Goal: Task Accomplishment & Management: Manage account settings

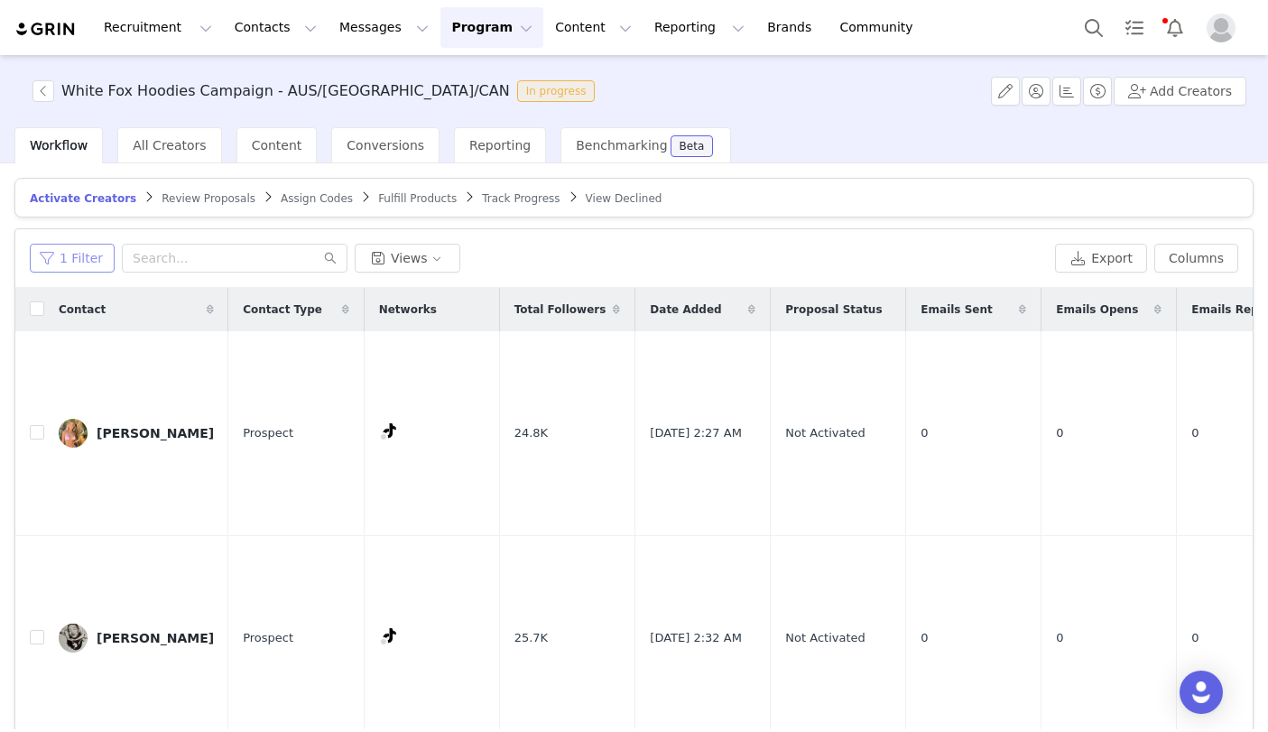
click at [92, 253] on button "1 Filter" at bounding box center [72, 258] width 85 height 29
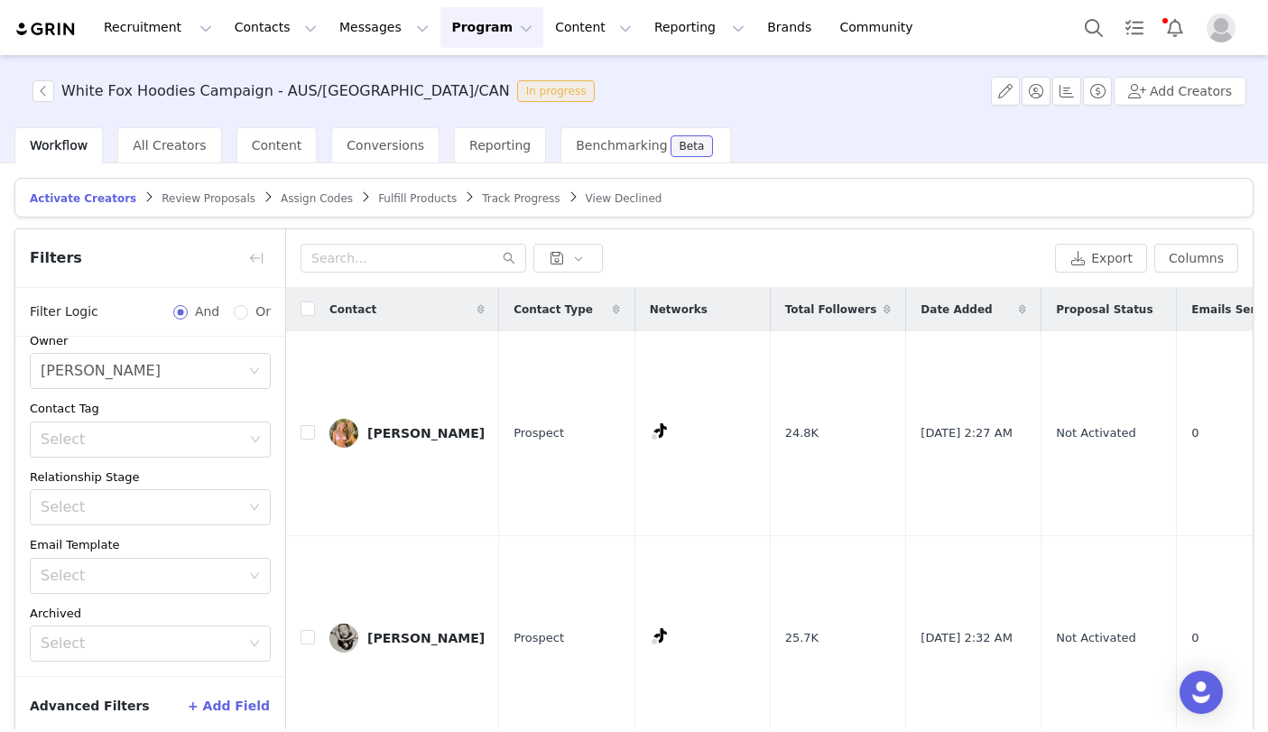
scroll to position [86, 0]
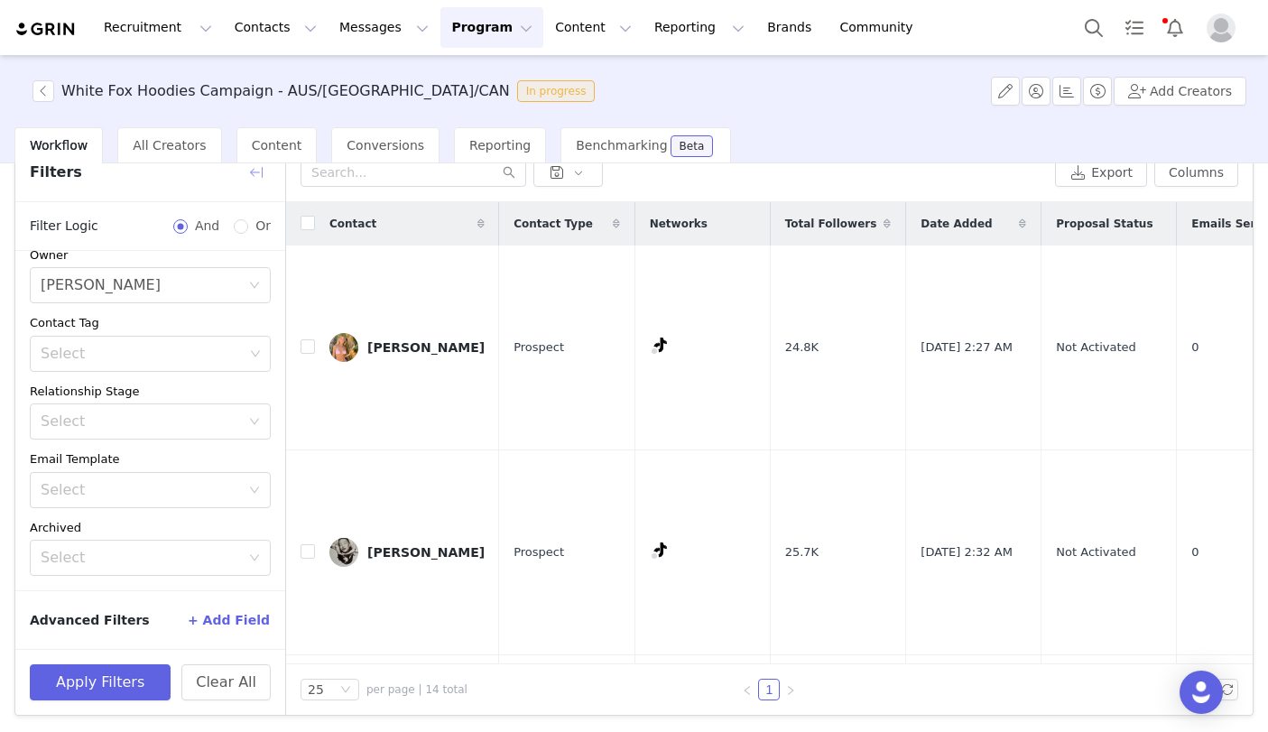
click at [256, 182] on button "button" at bounding box center [256, 172] width 29 height 29
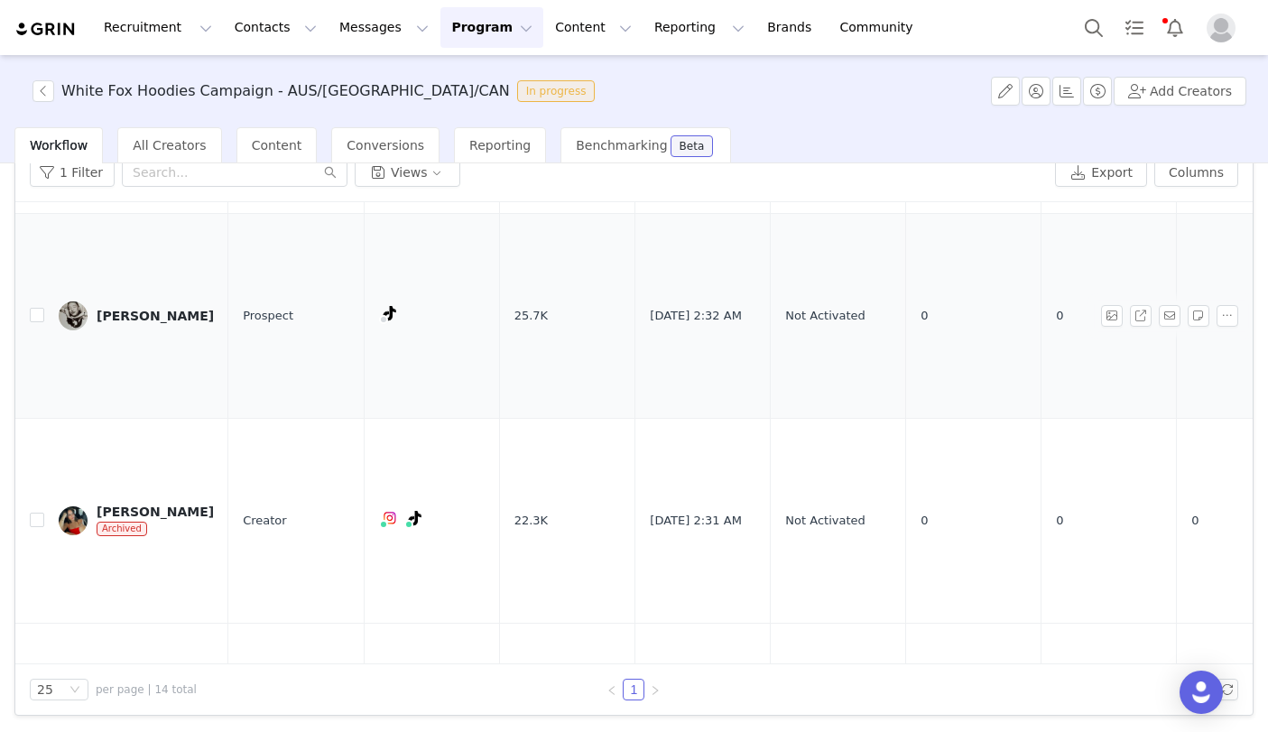
scroll to position [0, 0]
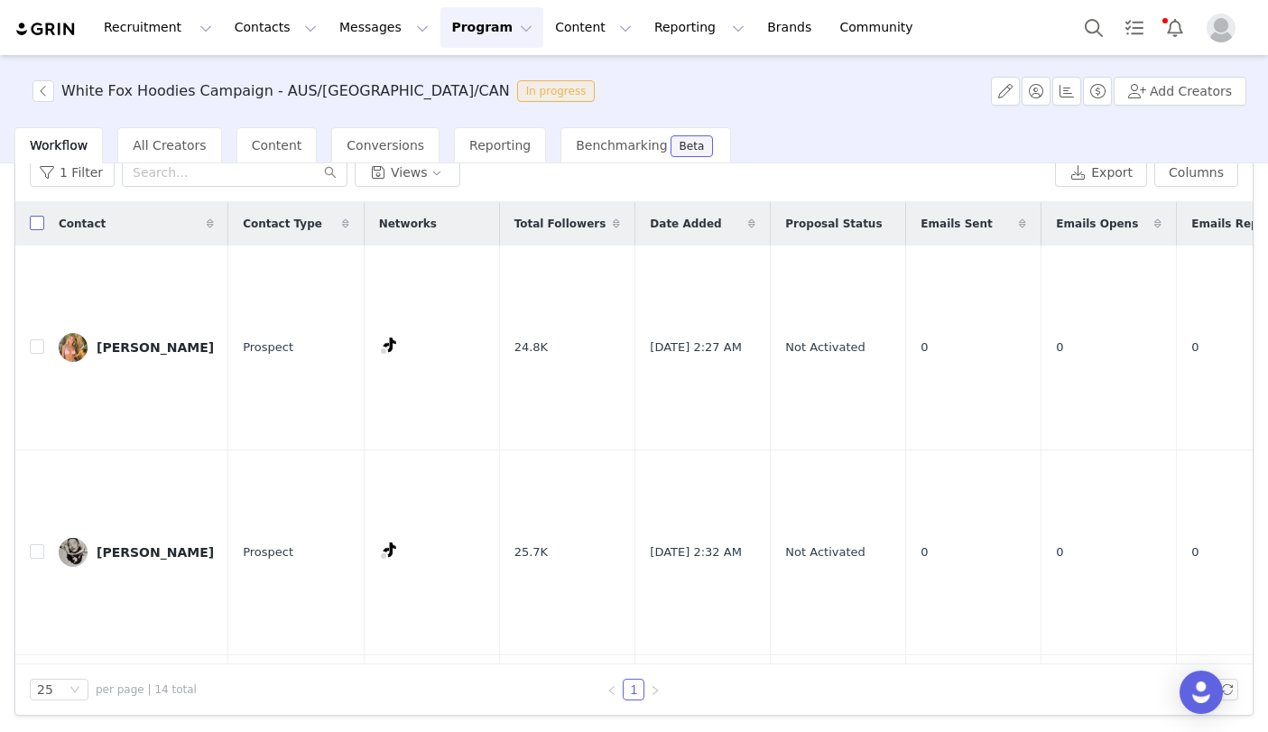
click at [34, 226] on input "checkbox" at bounding box center [37, 223] width 14 height 14
checkbox input "true"
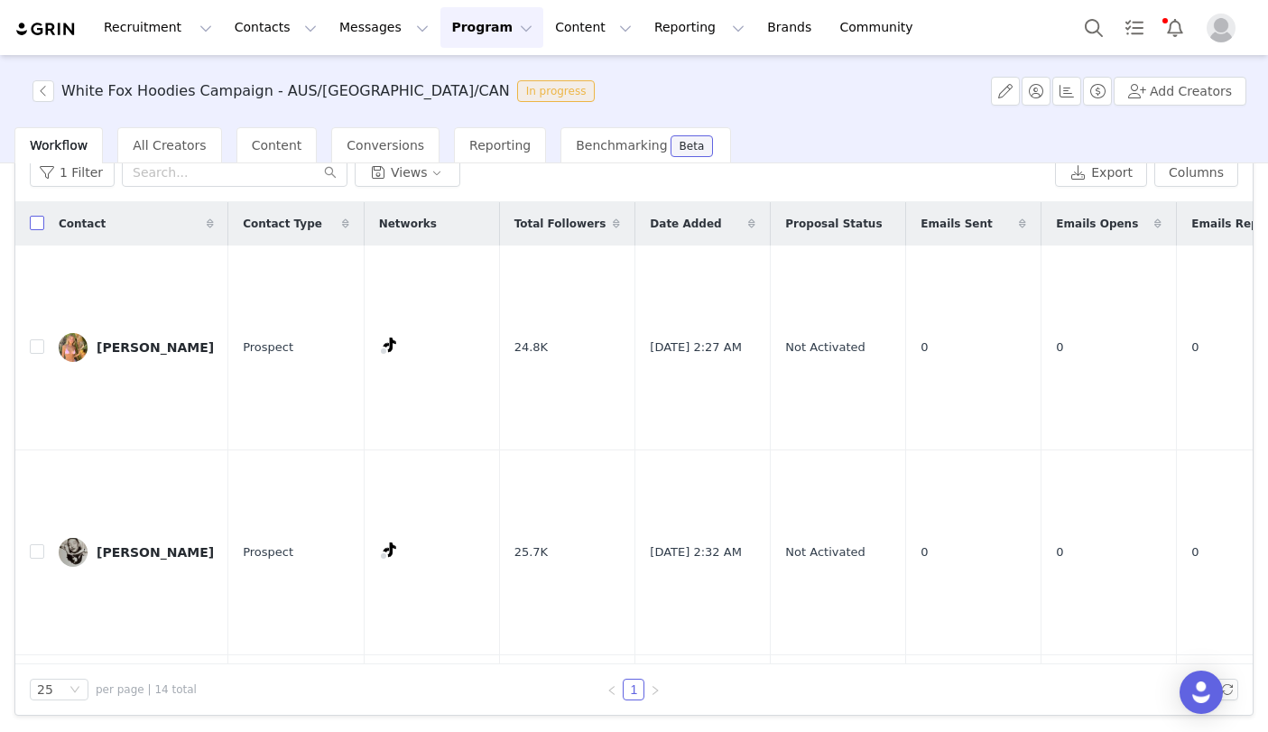
checkbox input "true"
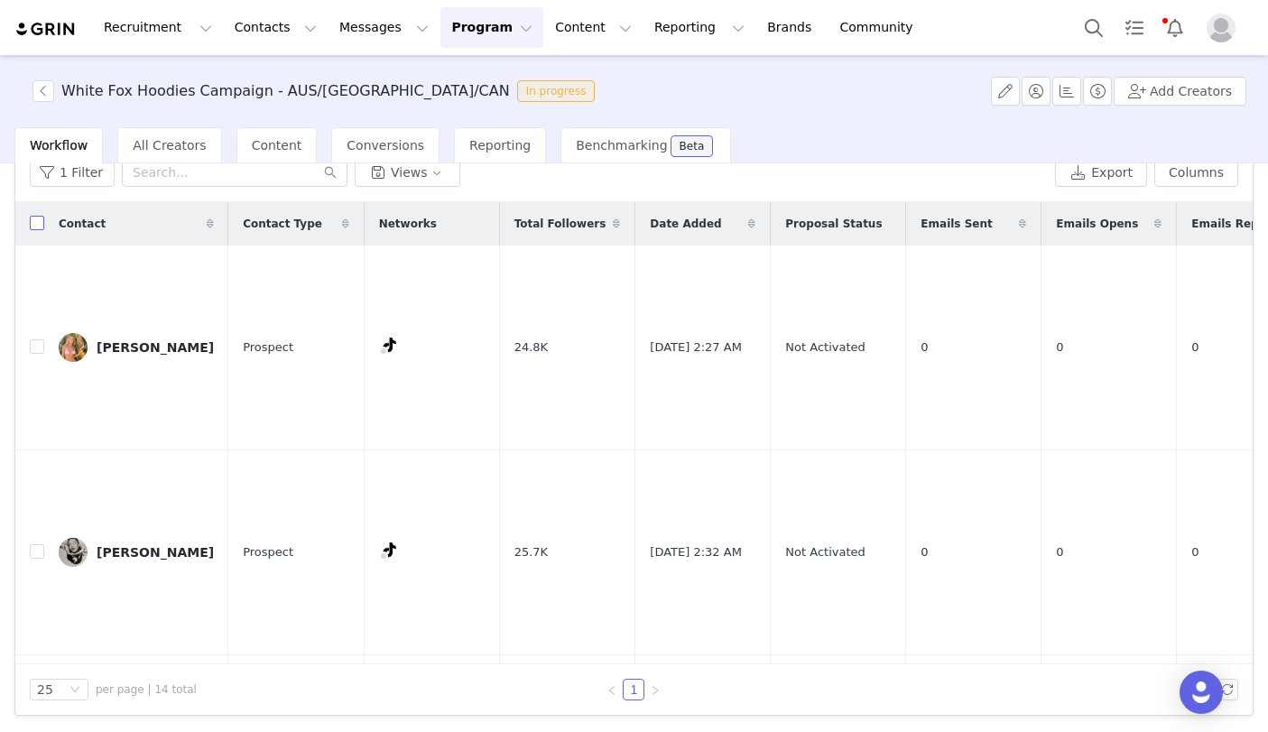
checkbox input "true"
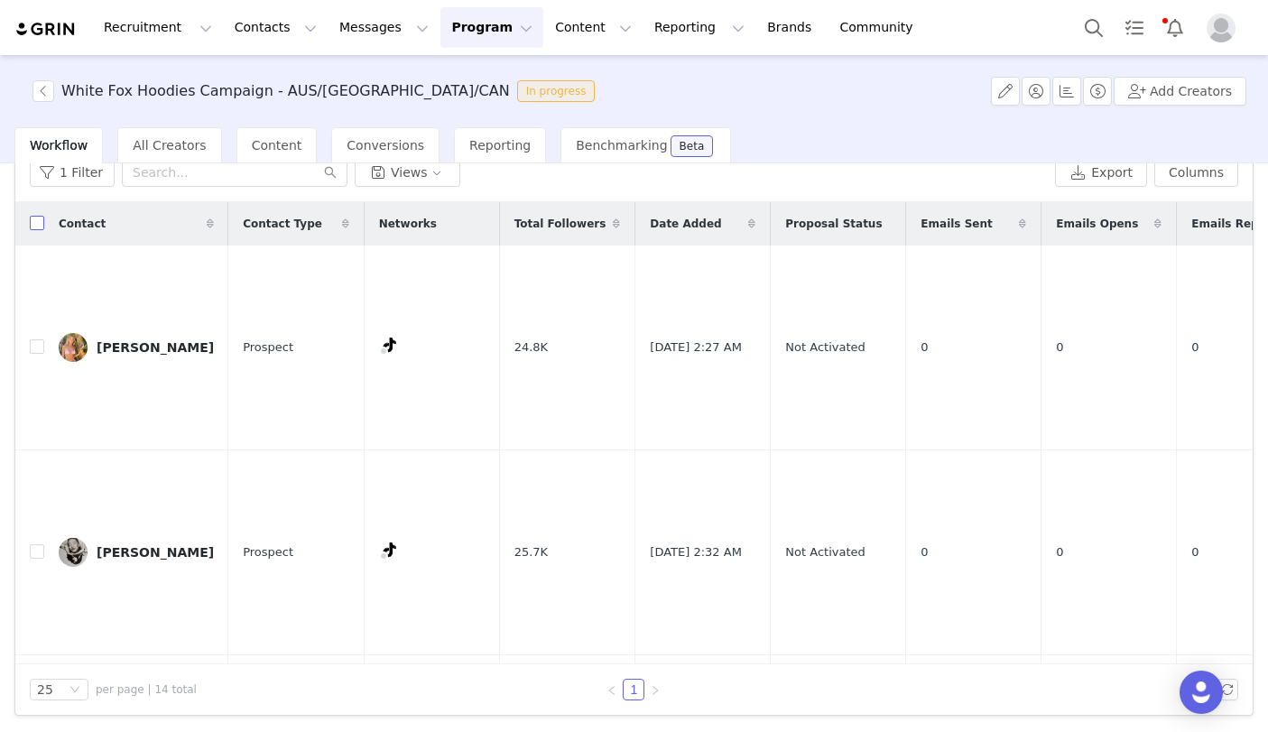
checkbox input "true"
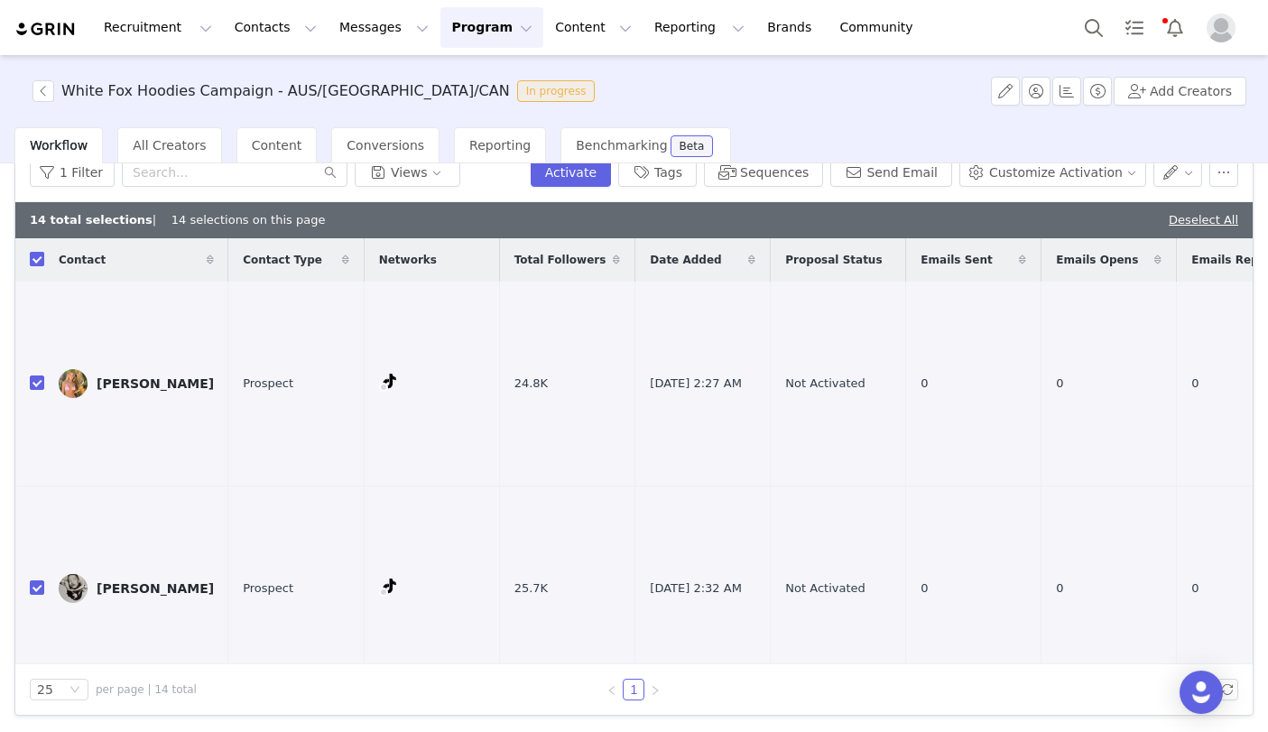
click at [34, 262] on input "checkbox" at bounding box center [37, 259] width 14 height 14
checkbox input "false"
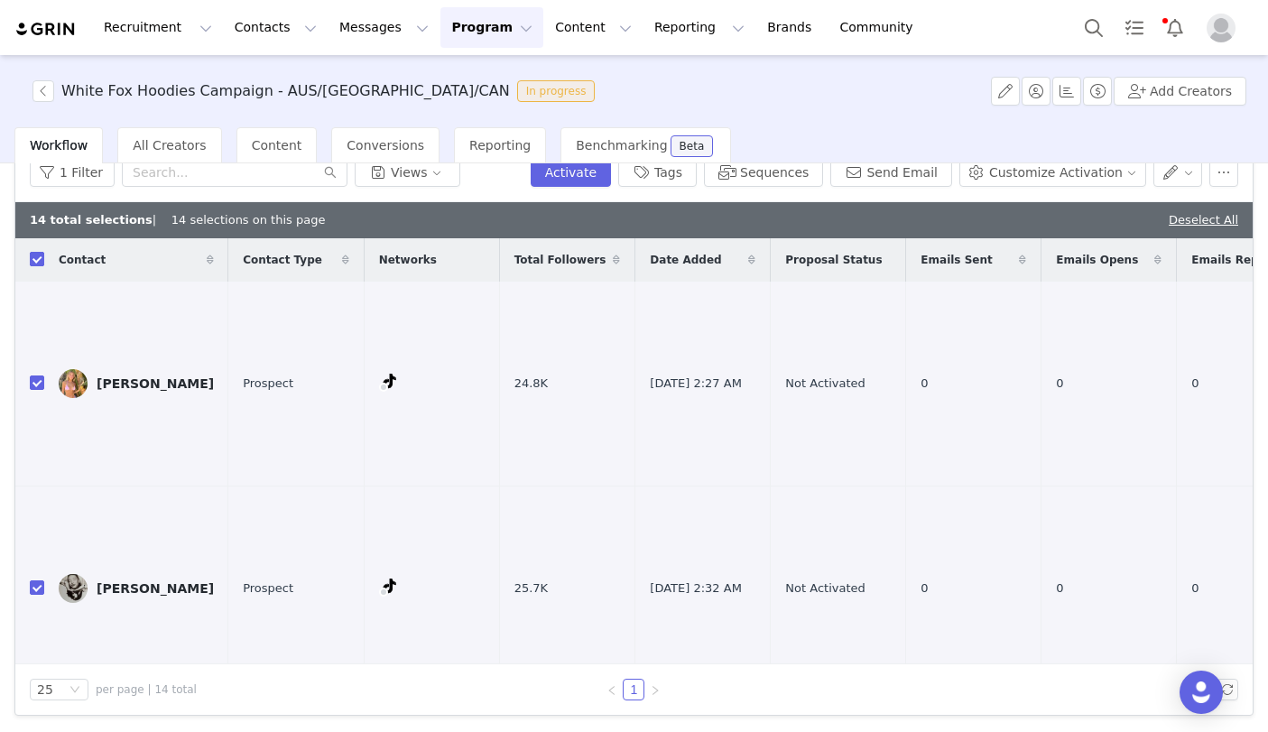
checkbox input "false"
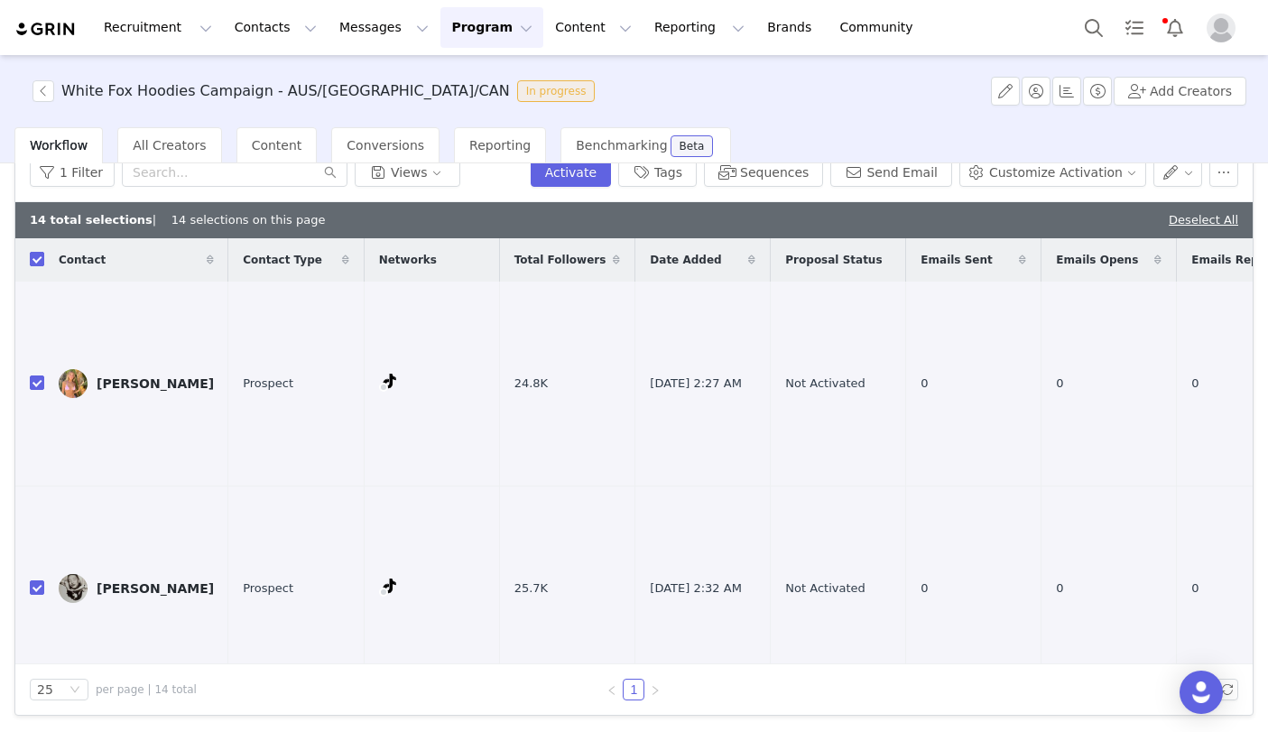
checkbox input "false"
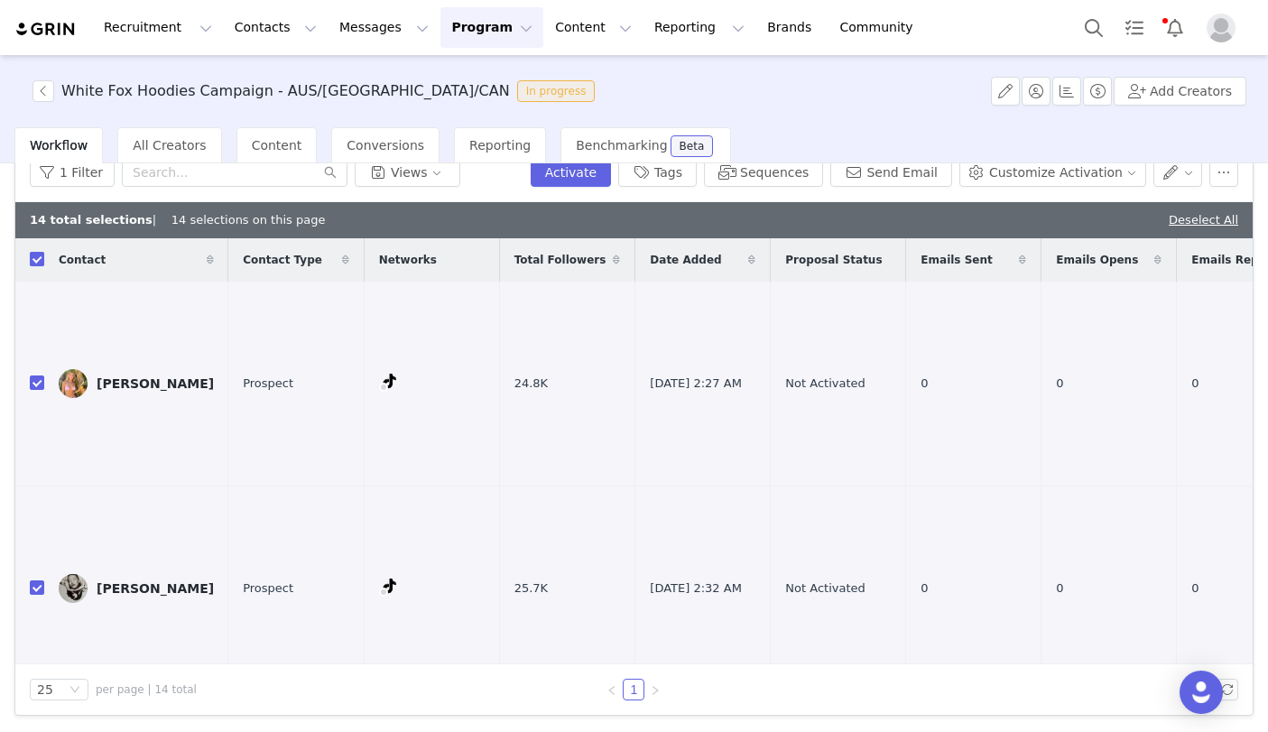
checkbox input "false"
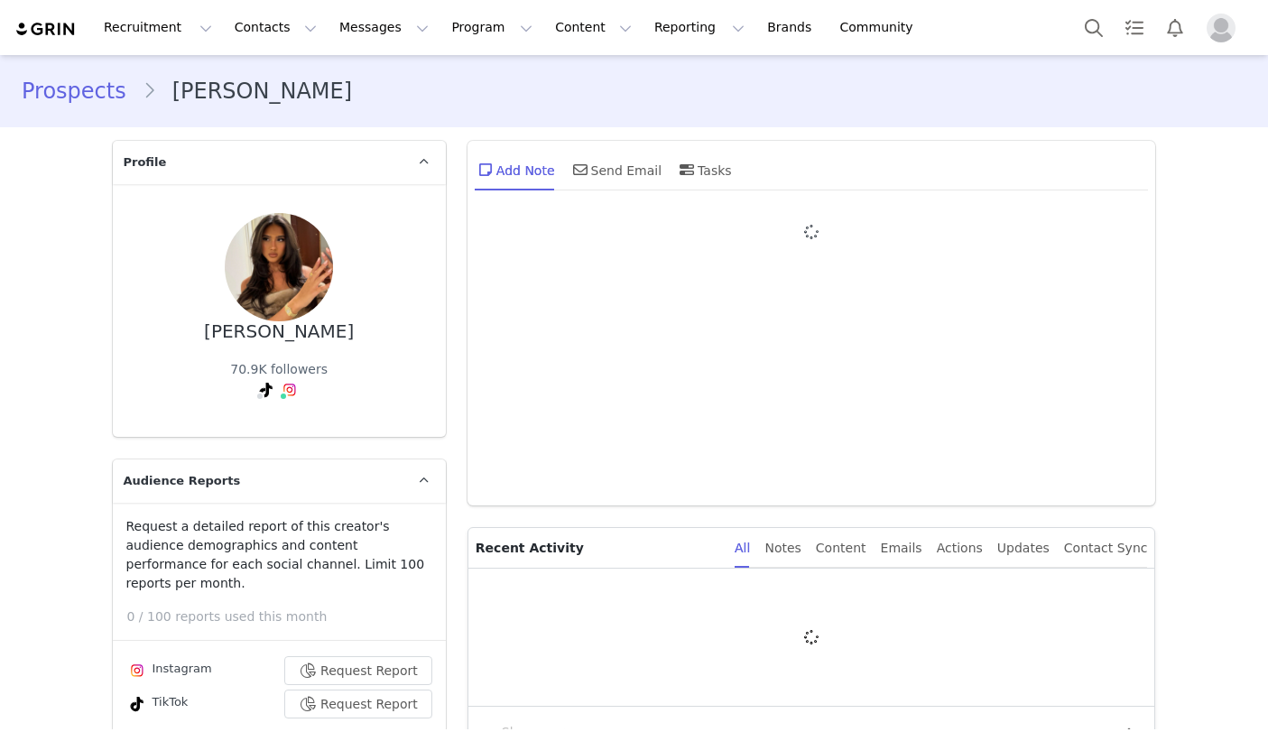
type input "+1 ([GEOGRAPHIC_DATA])"
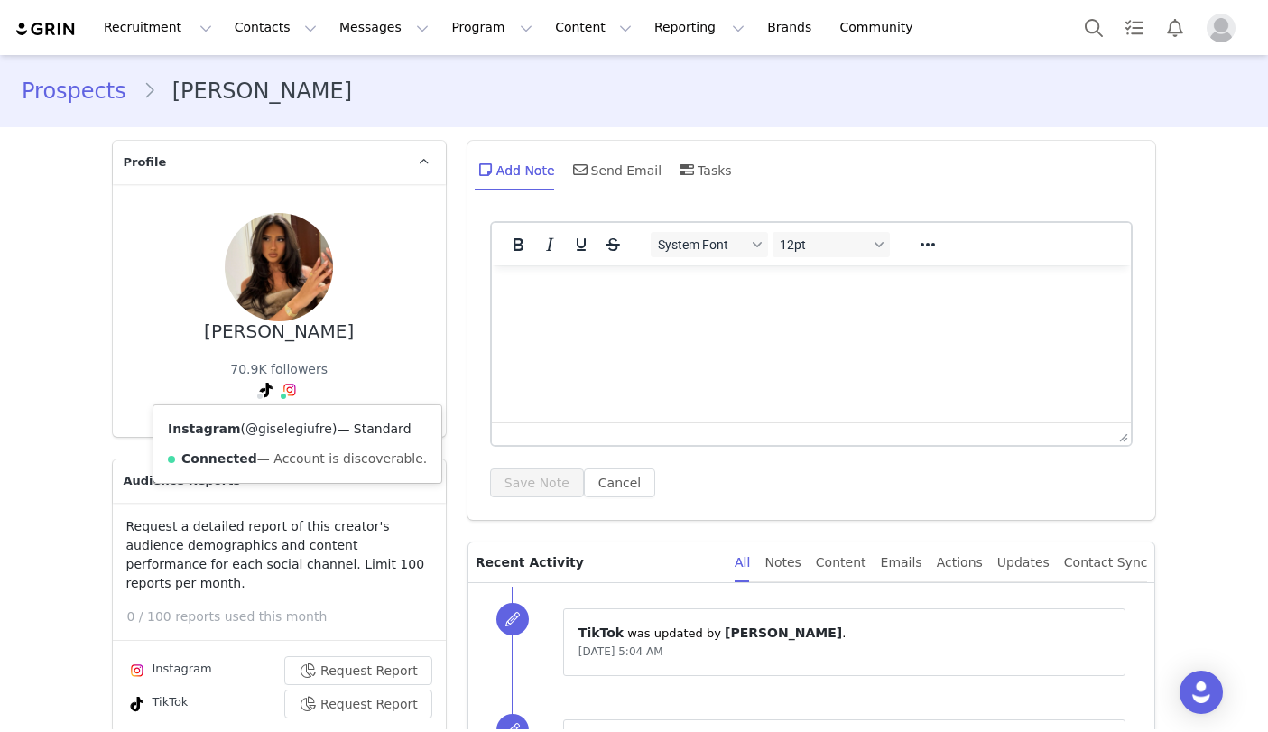
click at [289, 431] on link "@giselegiufre" at bounding box center [289, 429] width 87 height 14
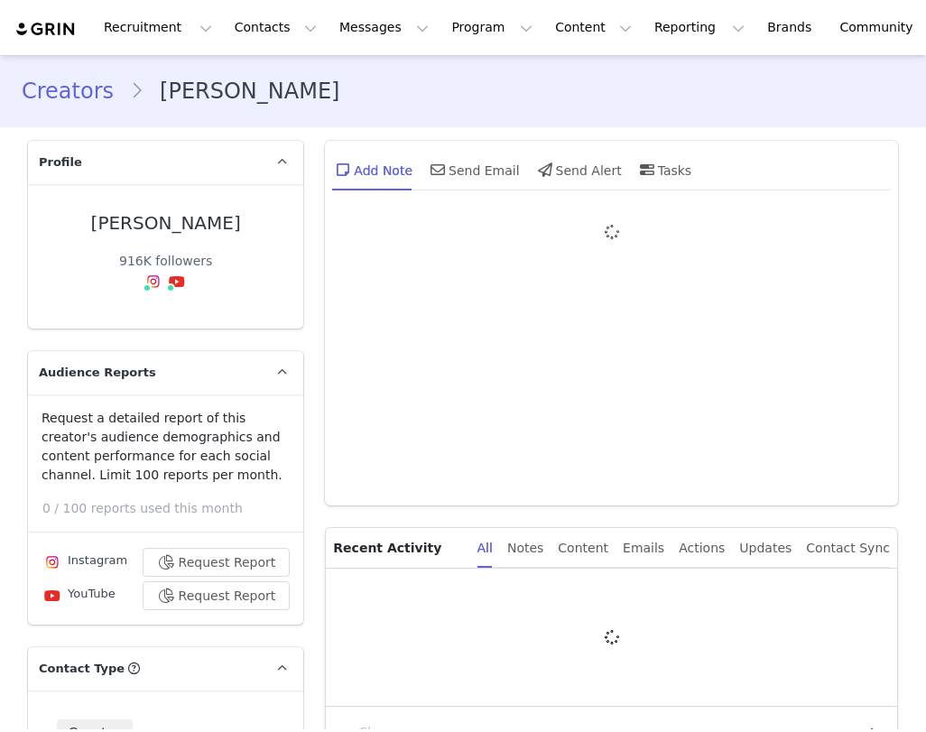
type input "+1 ([GEOGRAPHIC_DATA])"
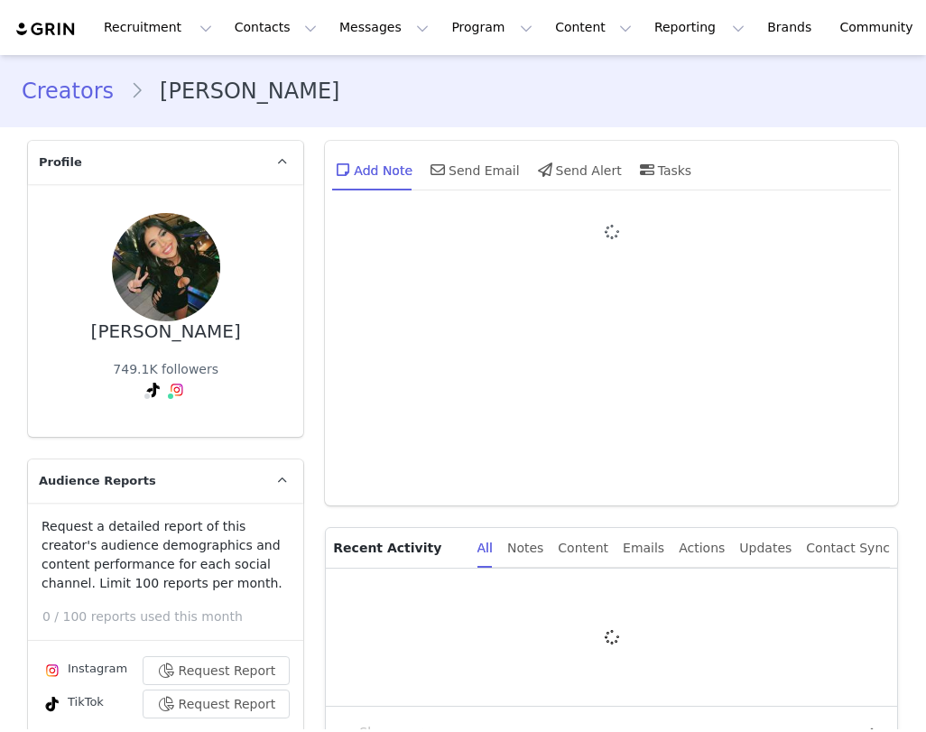
type input "+1 ([GEOGRAPHIC_DATA])"
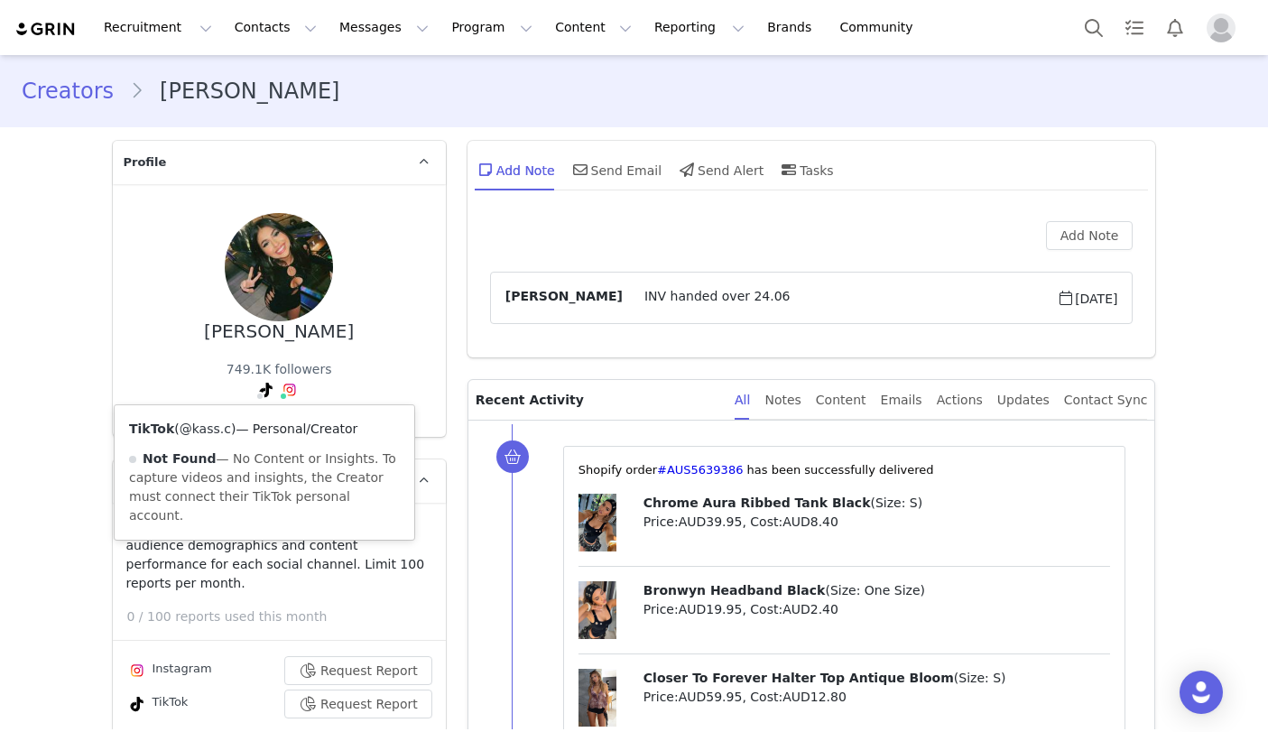
click at [207, 431] on link "@kass.c" at bounding box center [205, 429] width 51 height 14
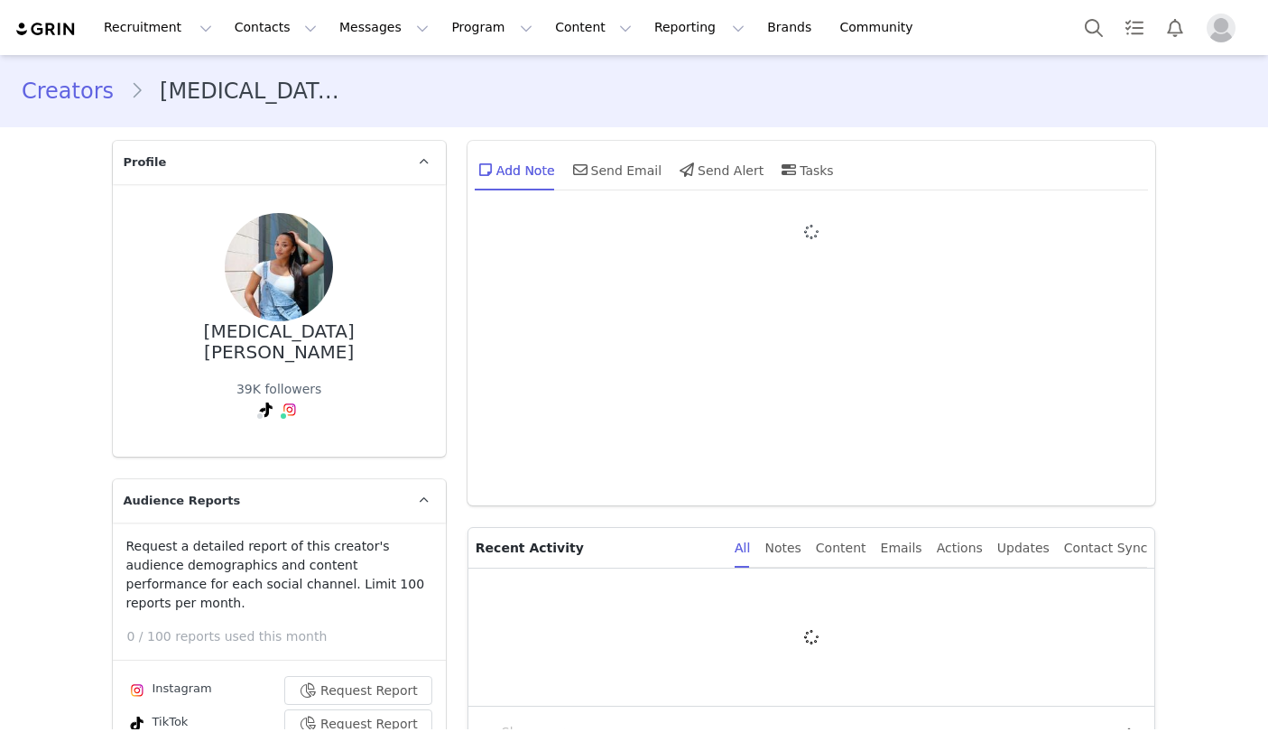
type input "+1 ([GEOGRAPHIC_DATA])"
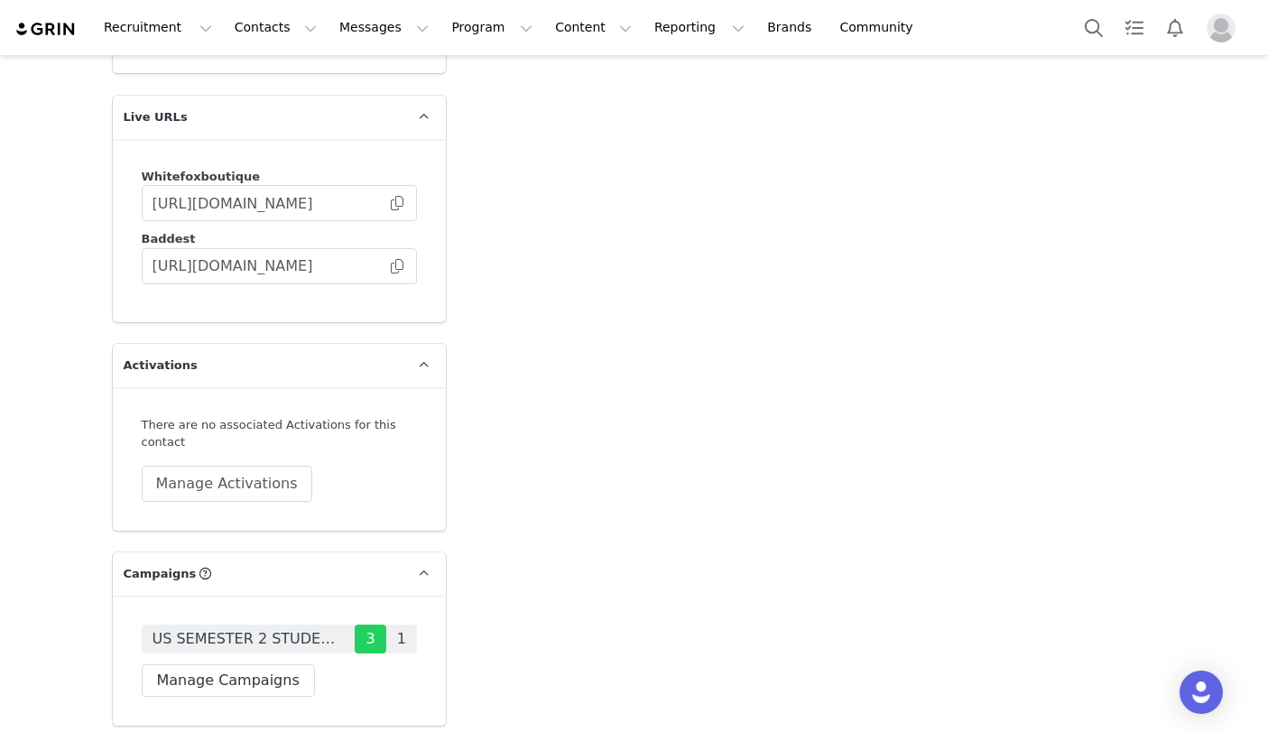
scroll to position [3577, 0]
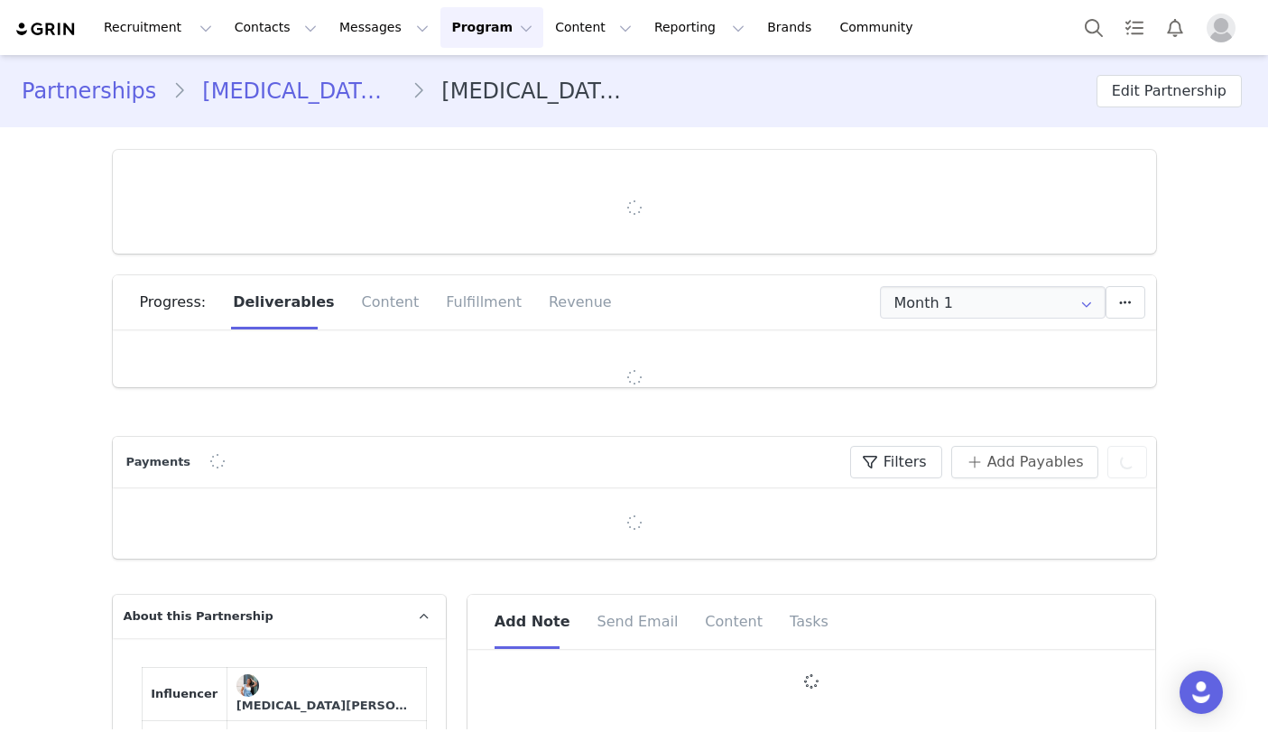
type input "+1 ([GEOGRAPHIC_DATA])"
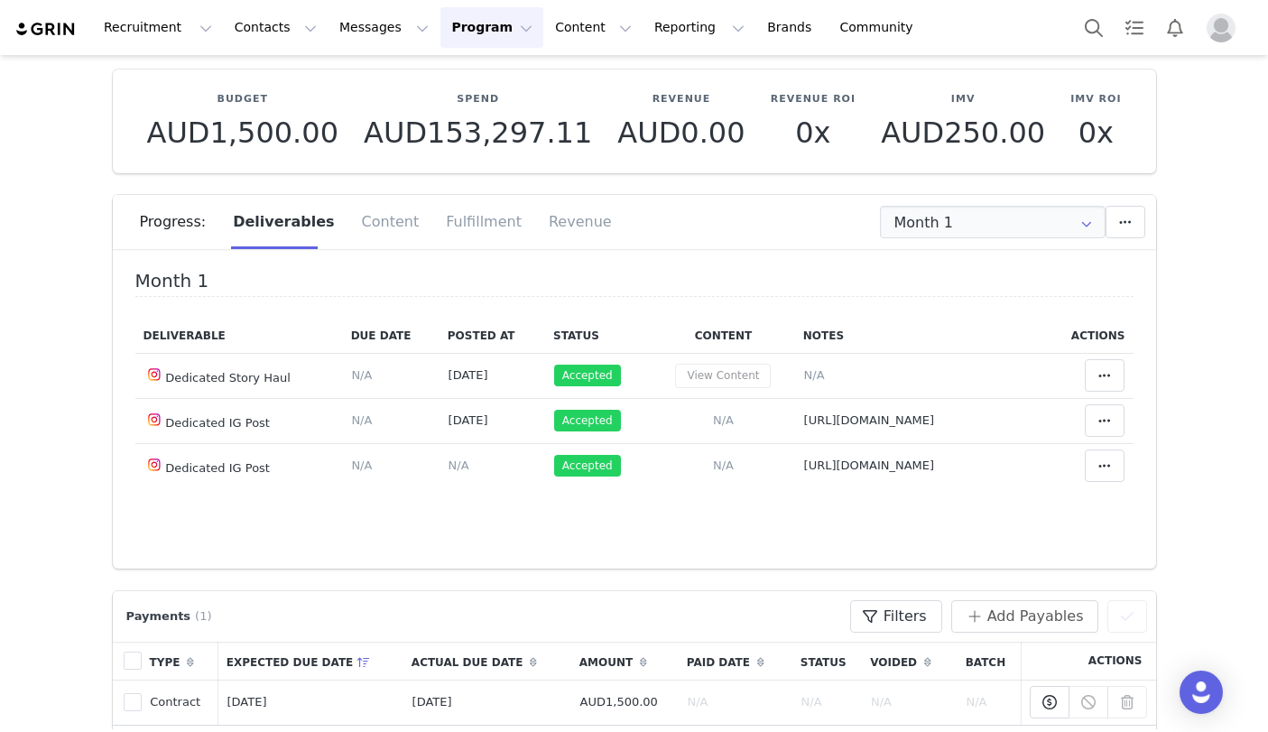
scroll to position [255, 0]
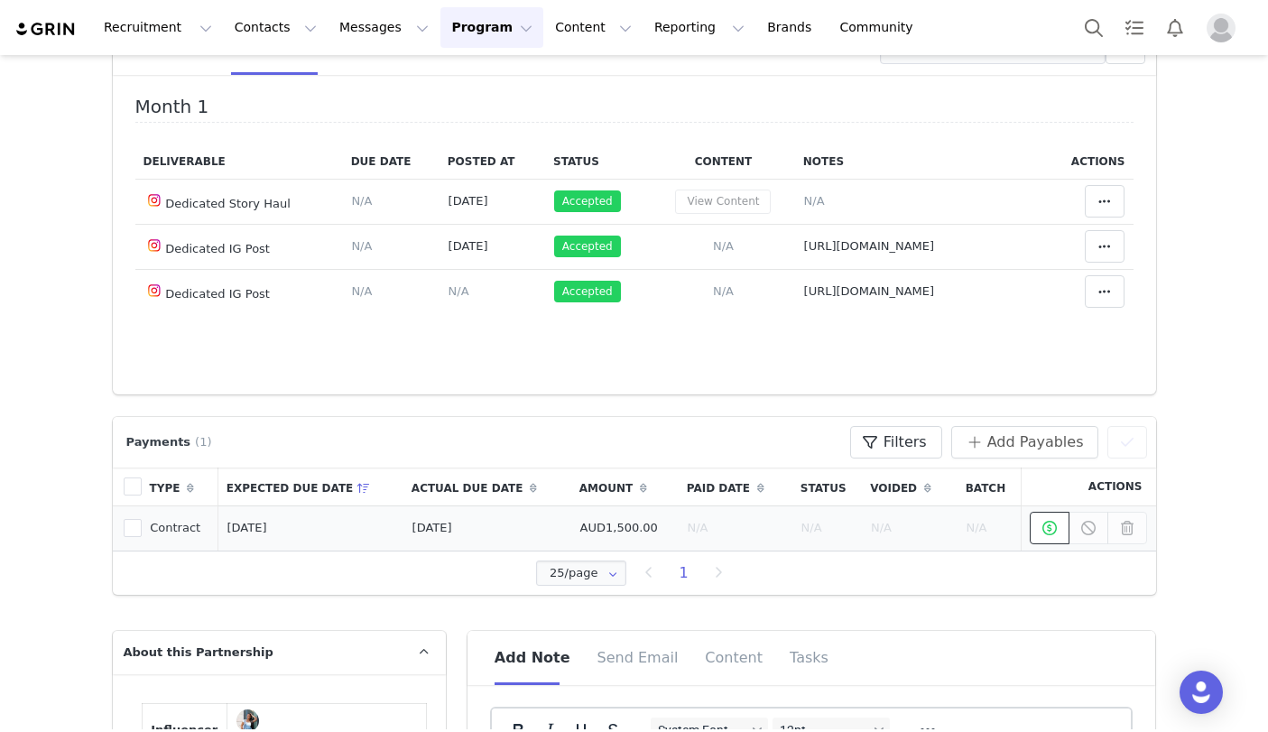
click at [1046, 535] on icon at bounding box center [1050, 528] width 14 height 14
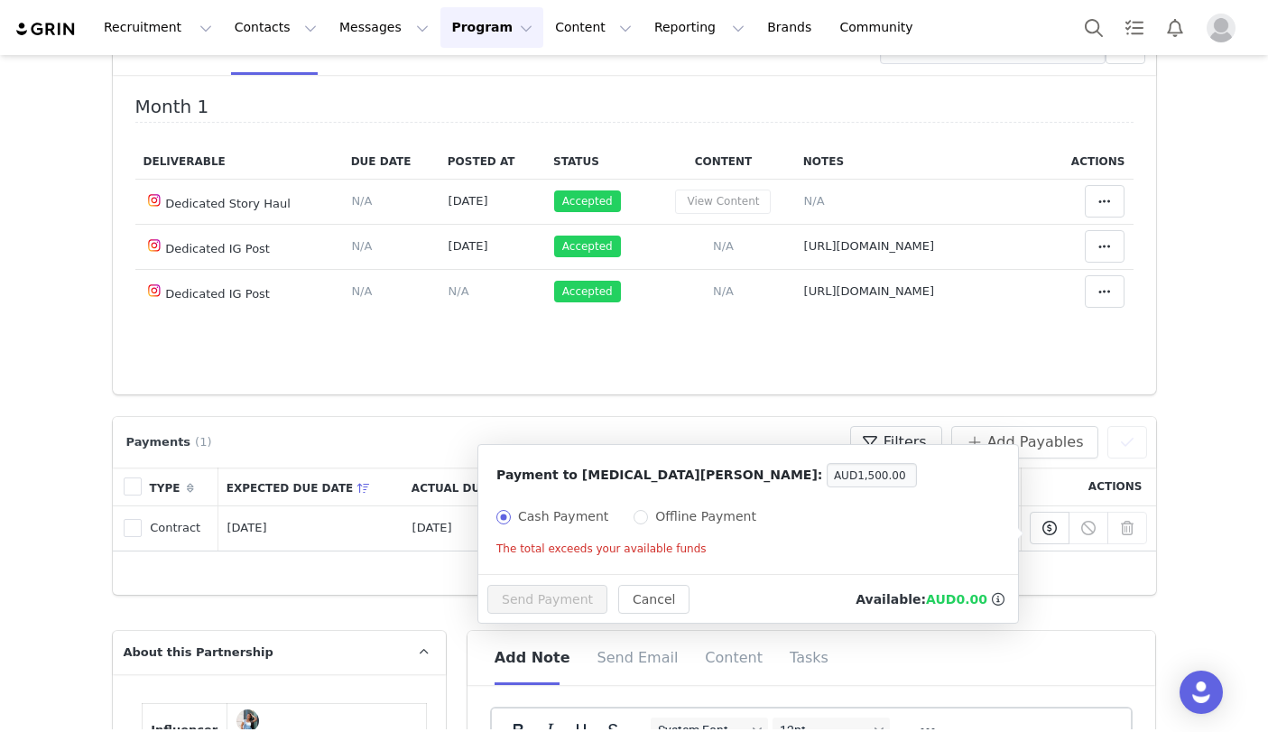
click at [717, 515] on span "Offline Payment" at bounding box center [706, 516] width 116 height 14
click at [648, 515] on input "Offline Payment" at bounding box center [641, 517] width 14 height 14
radio input "true"
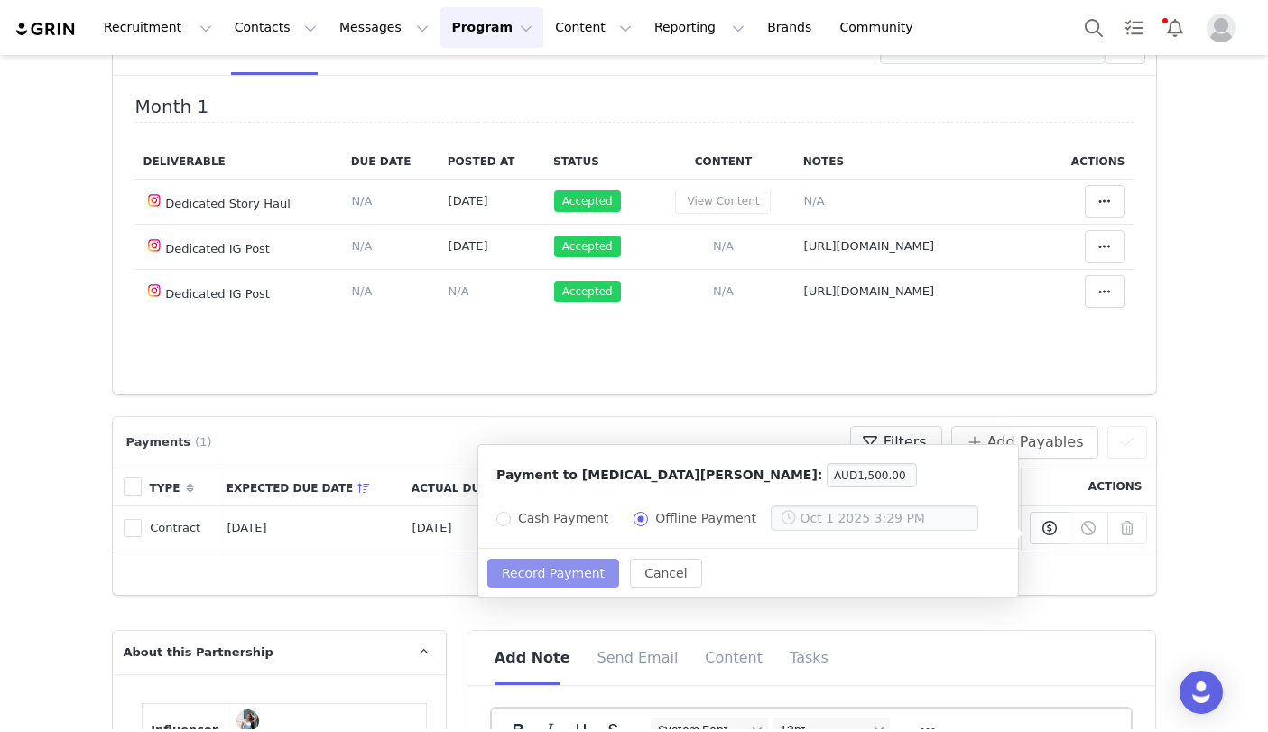
click at [551, 576] on button "Record Payment" at bounding box center [553, 573] width 132 height 29
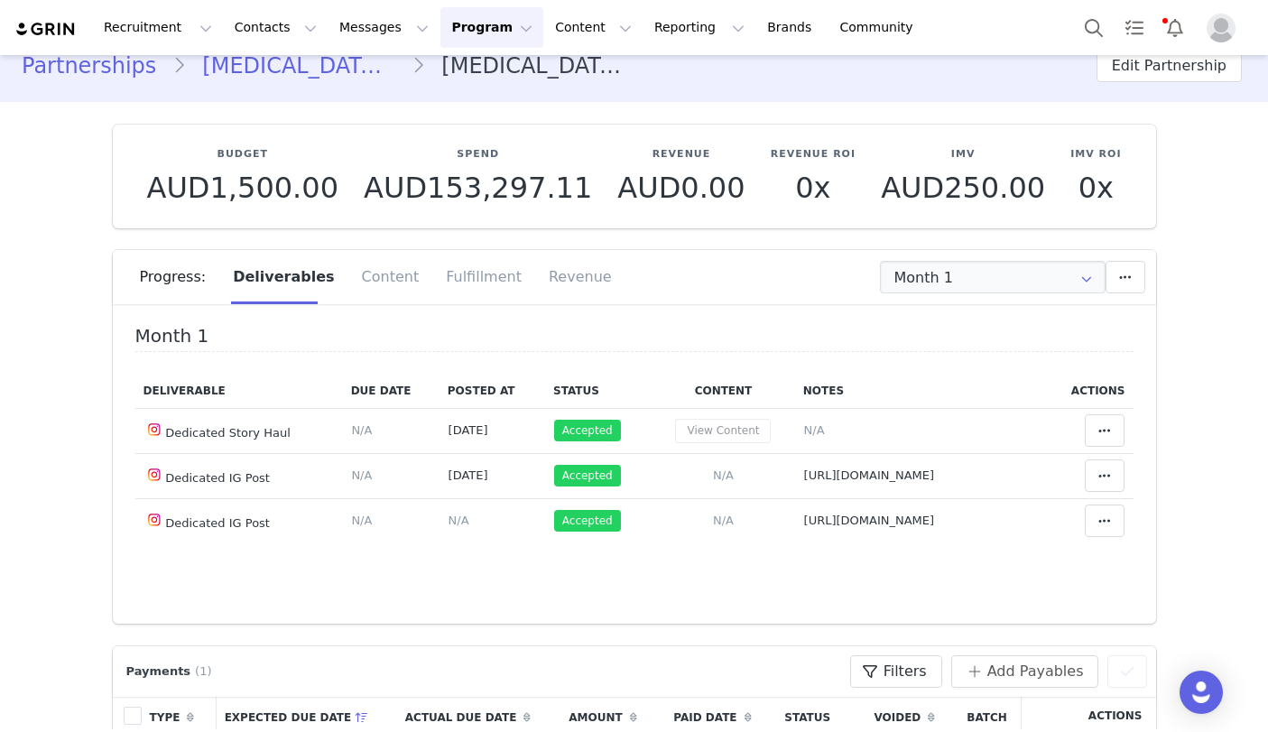
scroll to position [0, 0]
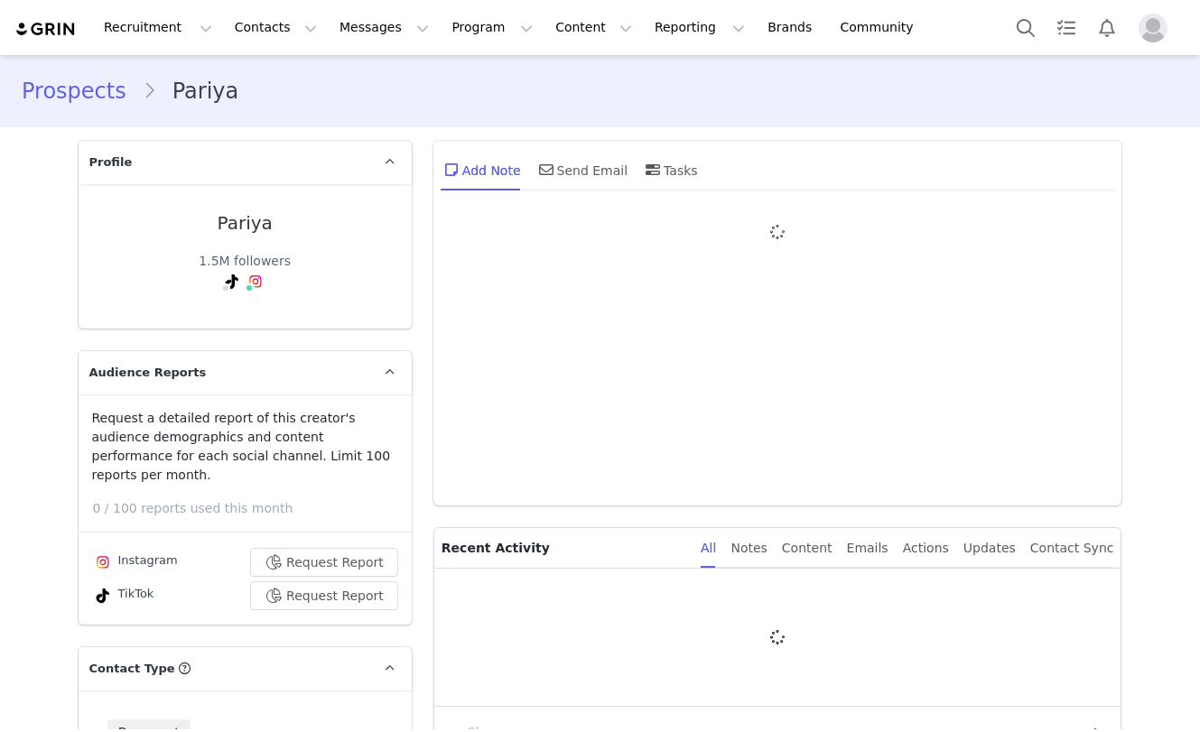
type input "+1 ([GEOGRAPHIC_DATA])"
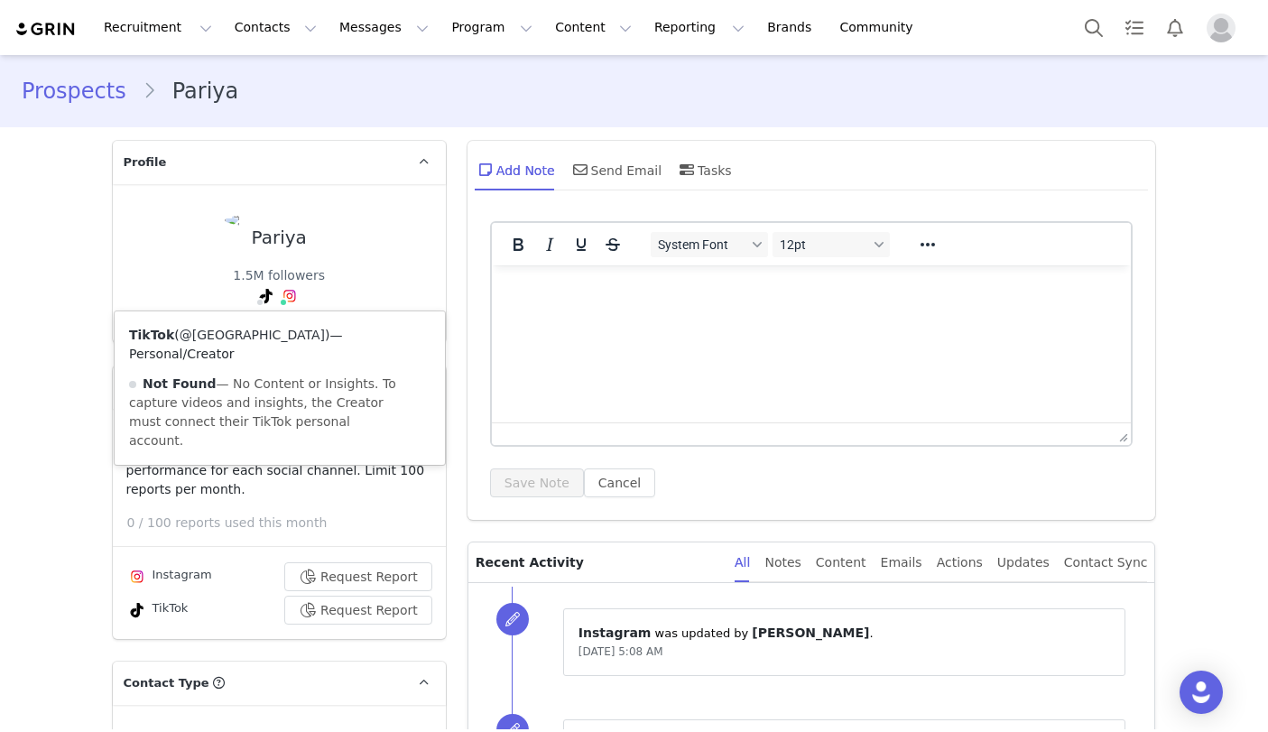
click at [233, 333] on link "@pariyac" at bounding box center [252, 335] width 145 height 14
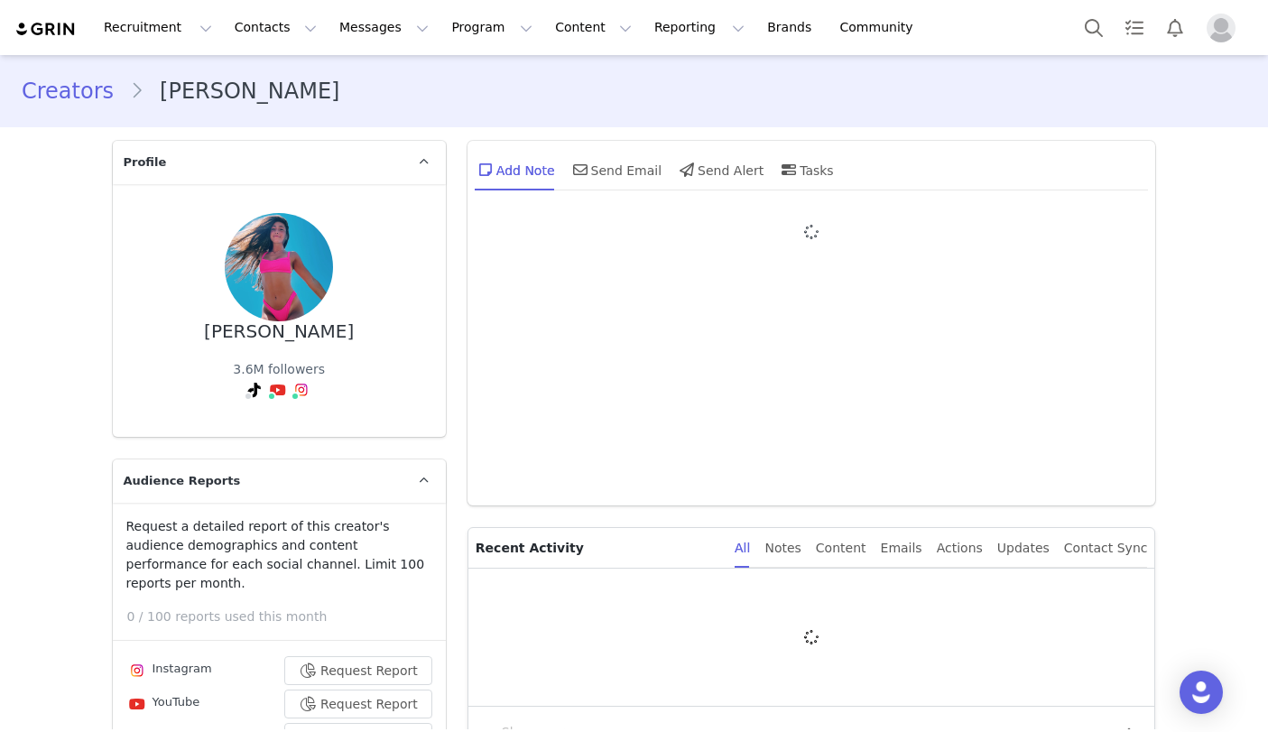
type input "+1 ([GEOGRAPHIC_DATA])"
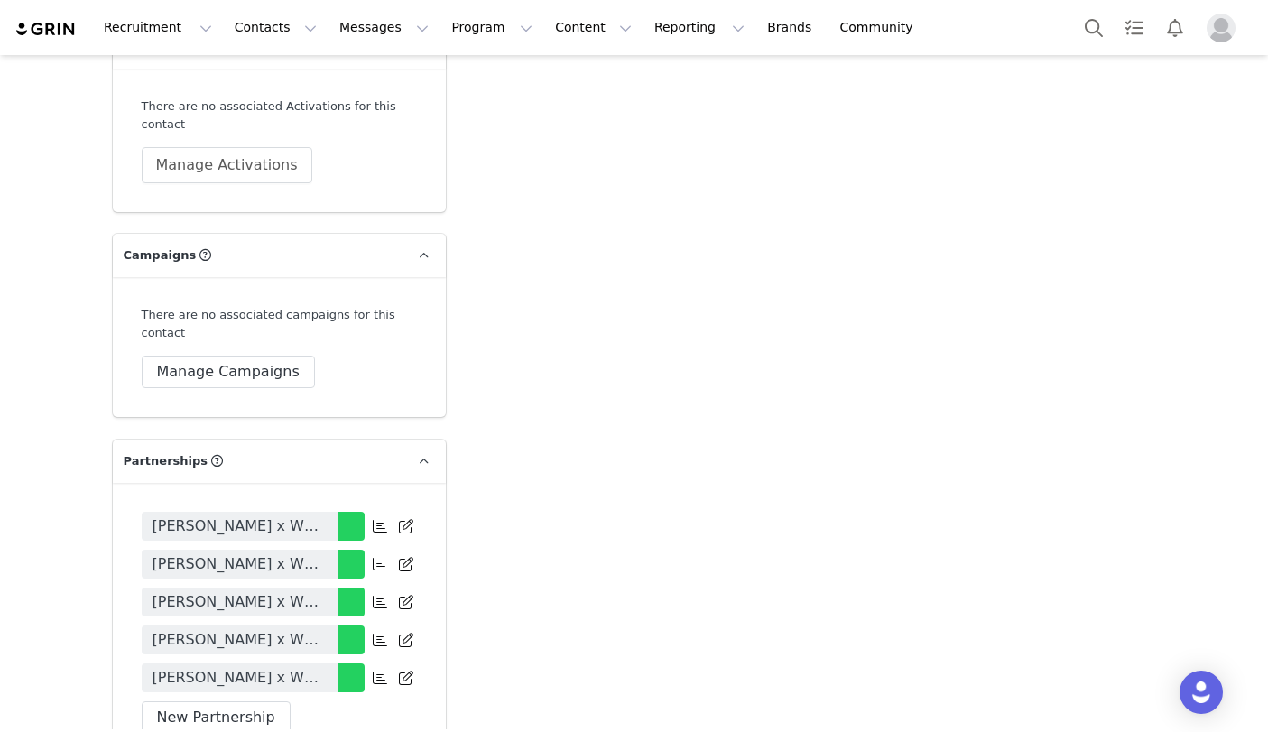
scroll to position [3990, 0]
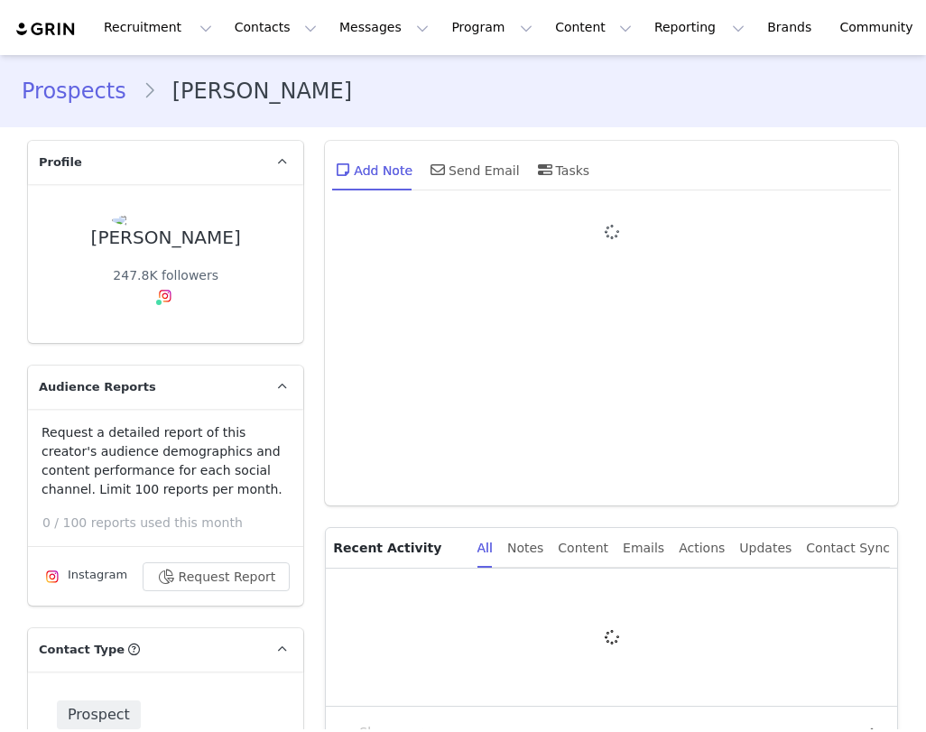
type input "+1 ([GEOGRAPHIC_DATA])"
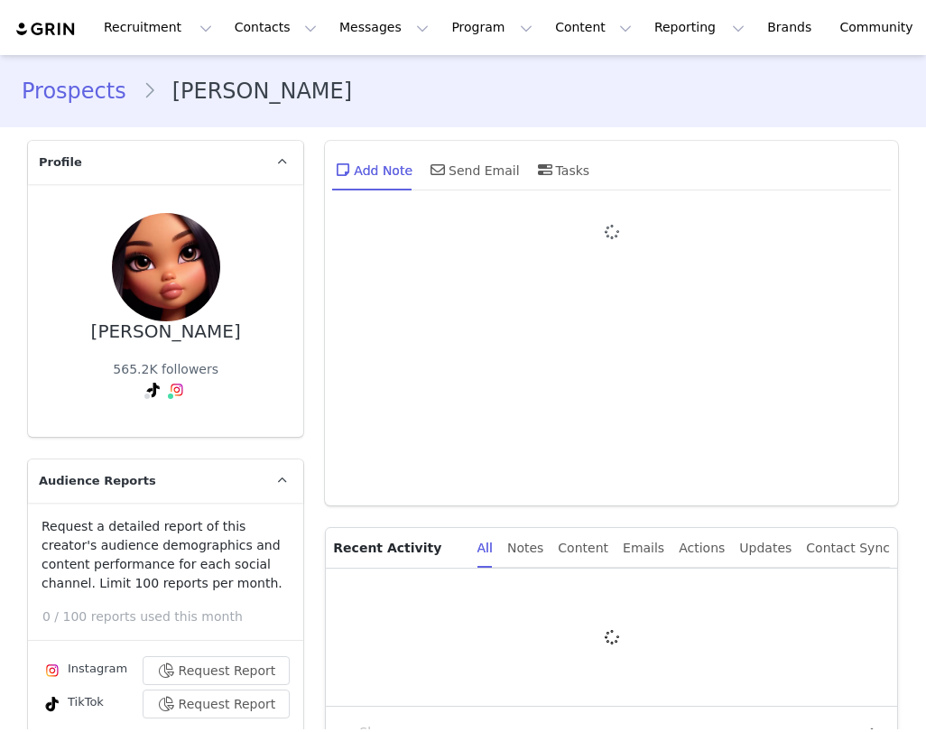
type input "+1 ([GEOGRAPHIC_DATA])"
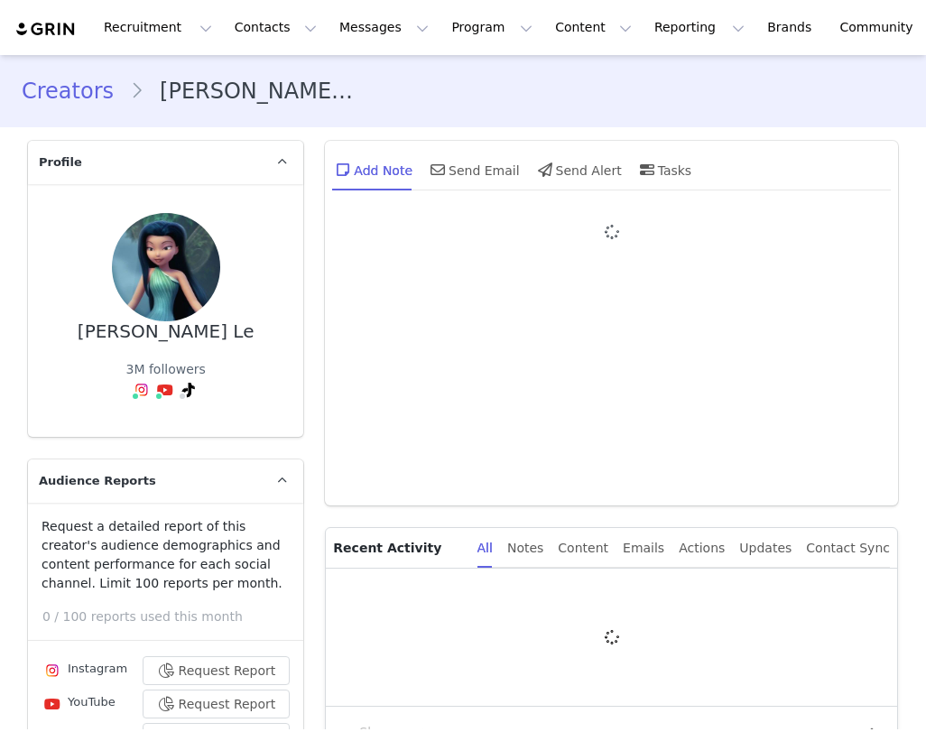
type input "+1 ([GEOGRAPHIC_DATA])"
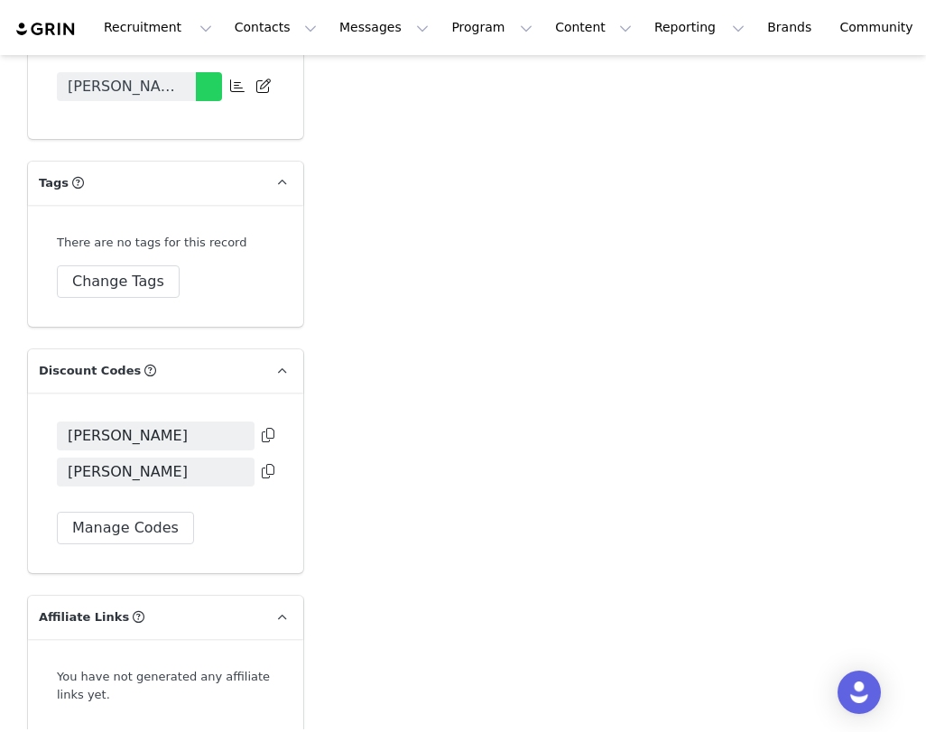
scroll to position [4505, 0]
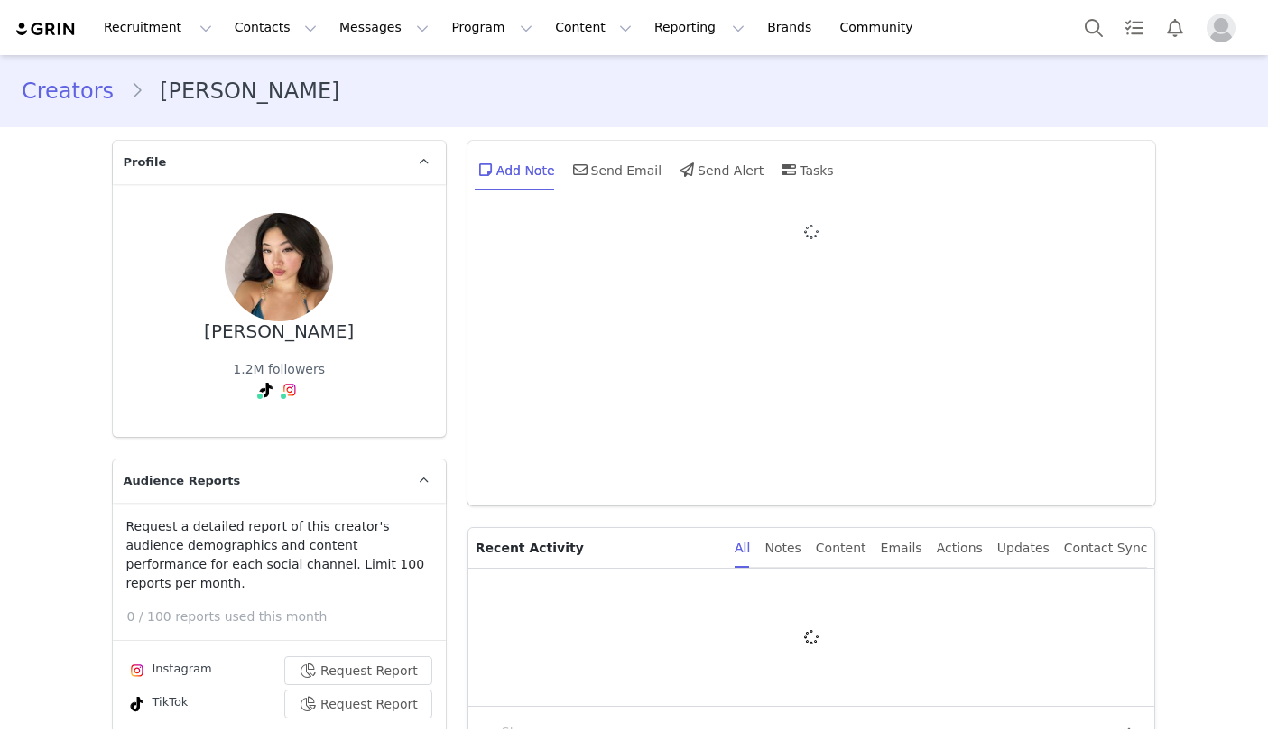
type input "+1 ([GEOGRAPHIC_DATA])"
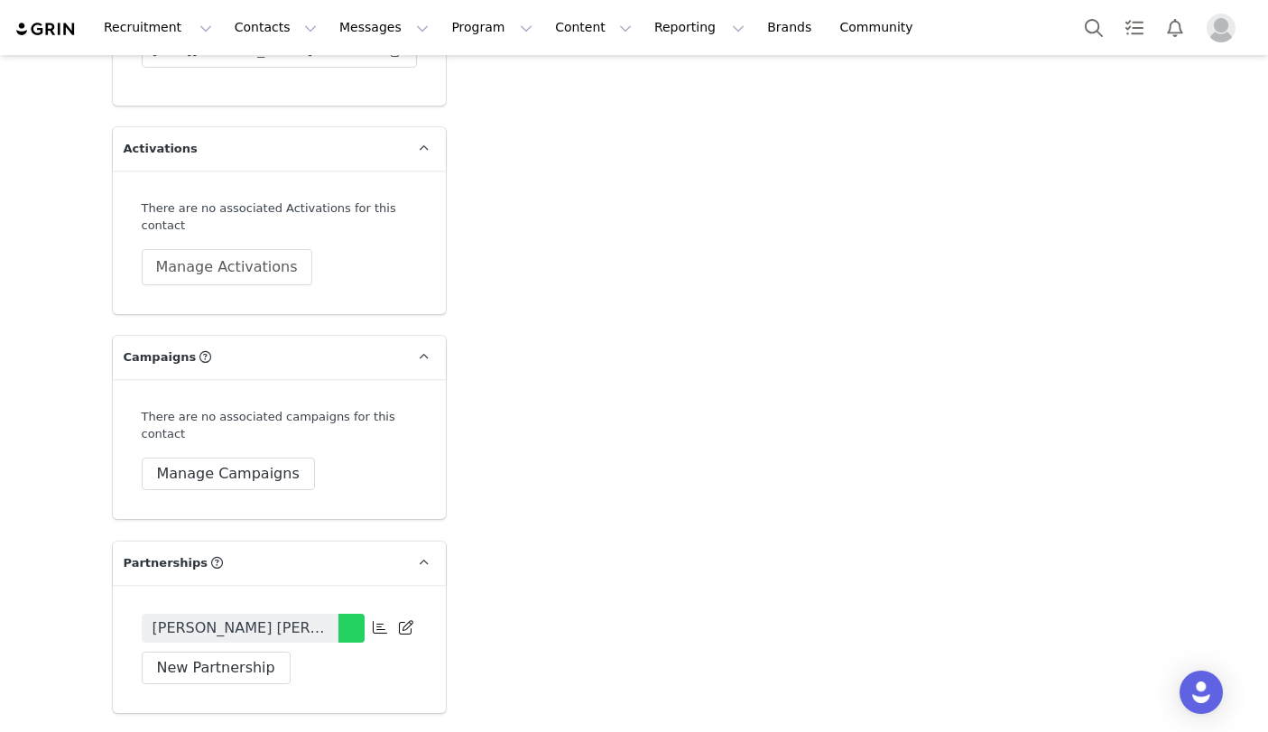
scroll to position [3698, 0]
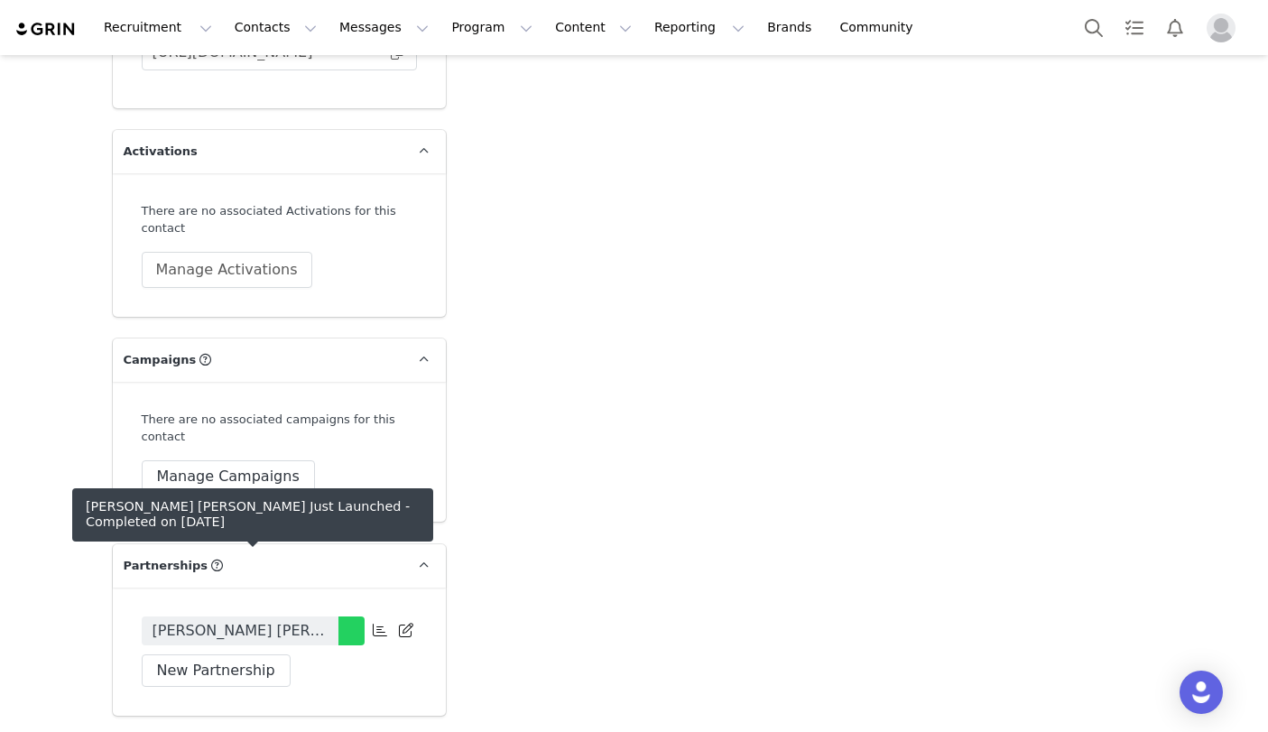
click at [234, 620] on span "Maru Lee x White Fox Just Launched" at bounding box center [240, 631] width 175 height 22
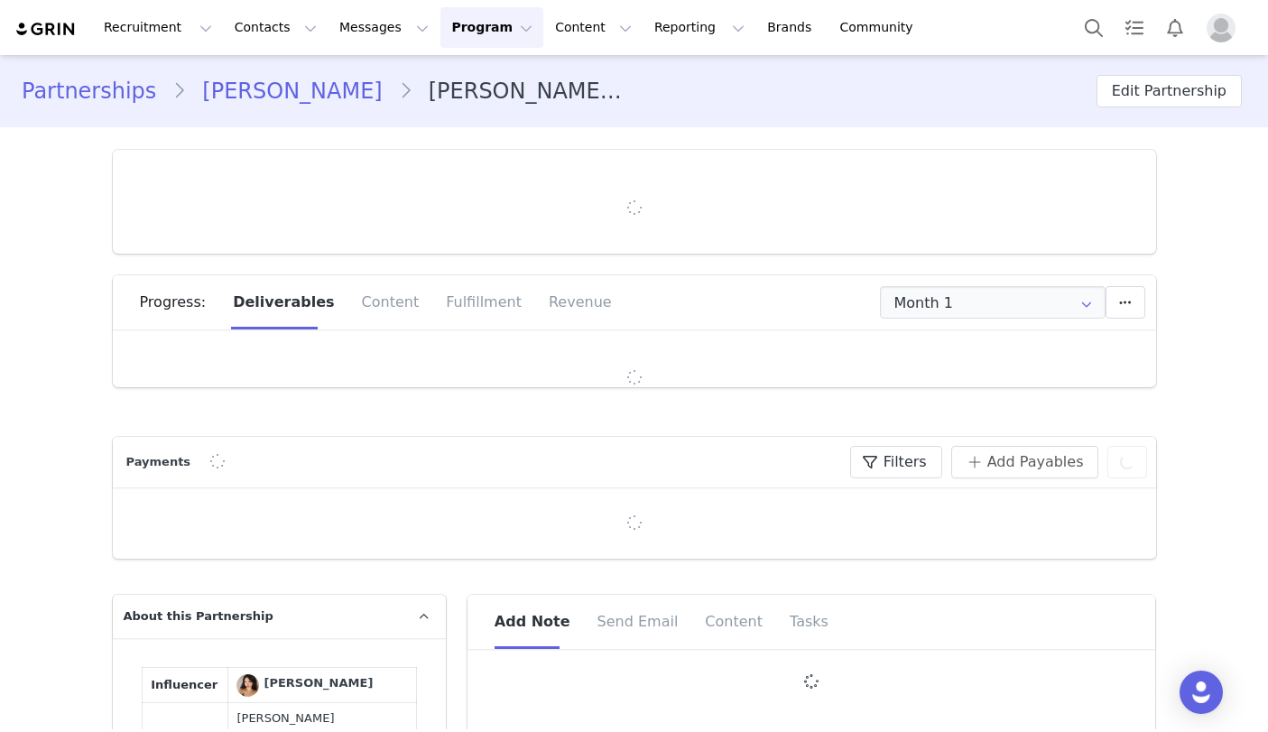
type input "+1 (United States)"
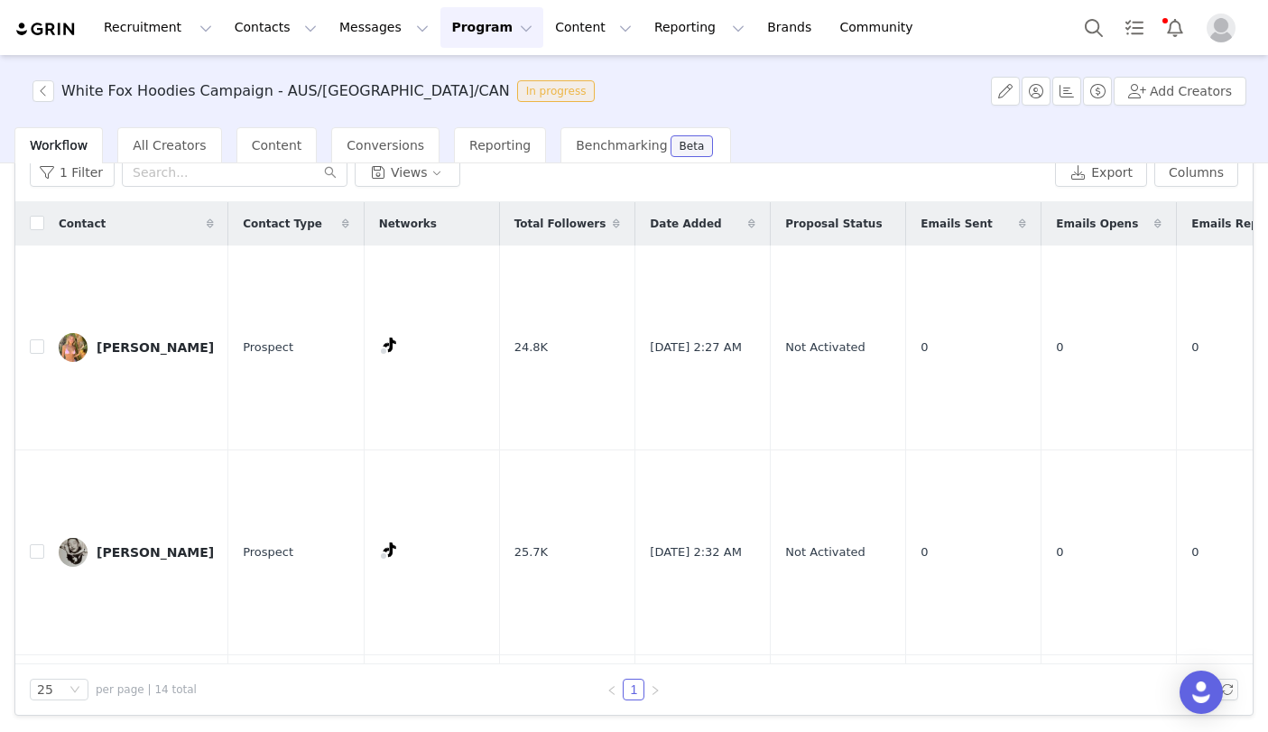
click at [490, 30] on button "Program Program" at bounding box center [491, 27] width 103 height 41
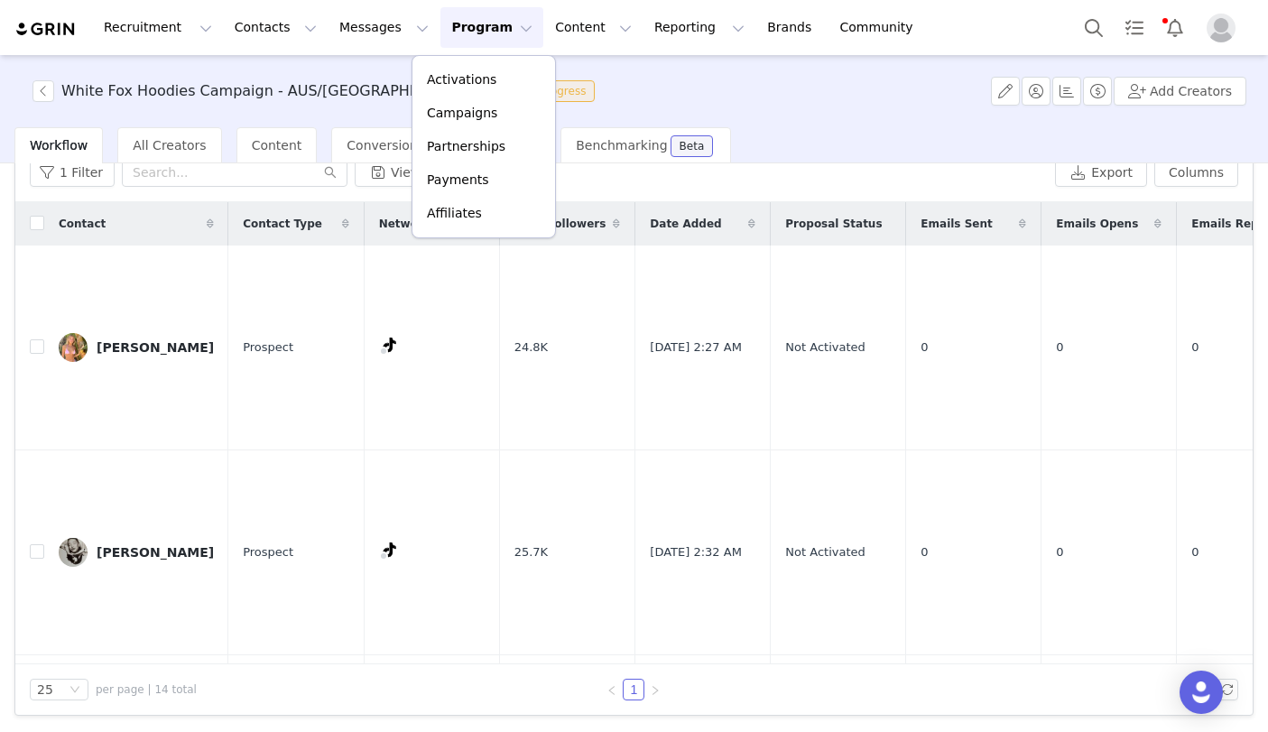
click at [490, 30] on button "Program Program" at bounding box center [491, 27] width 103 height 41
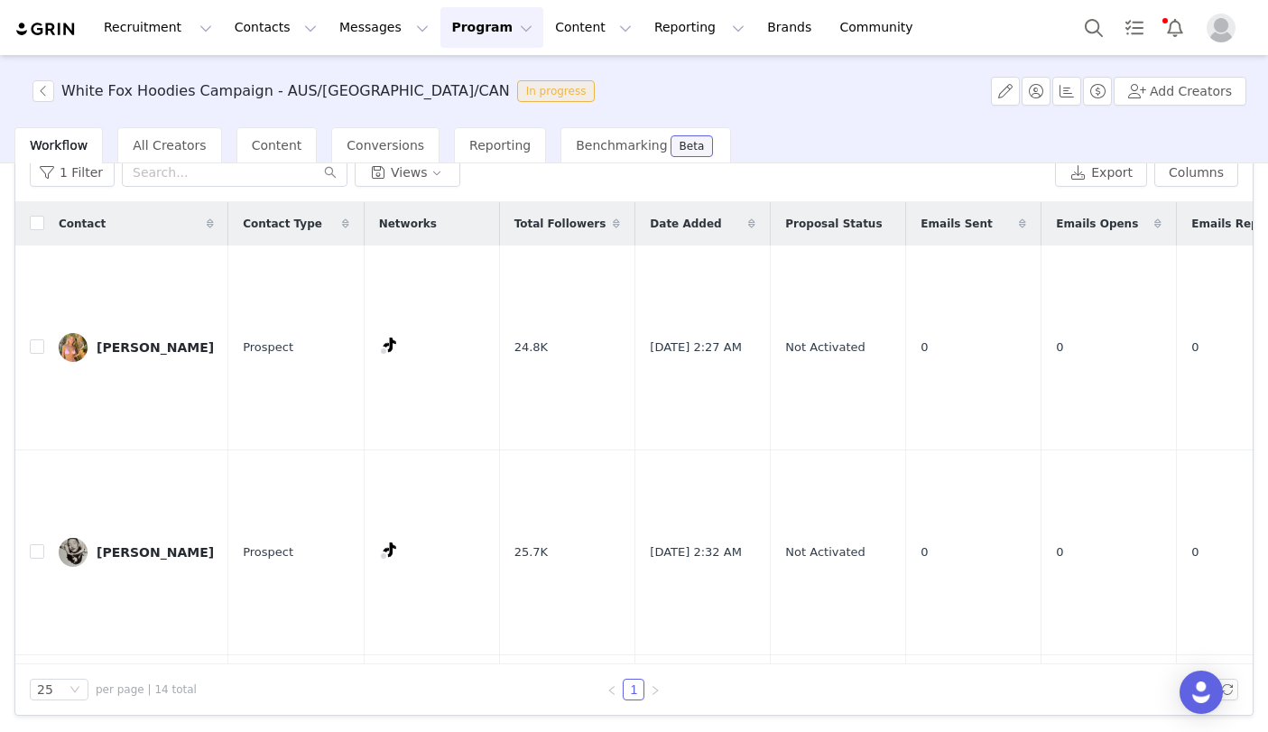
click at [49, 23] on img at bounding box center [45, 29] width 63 height 17
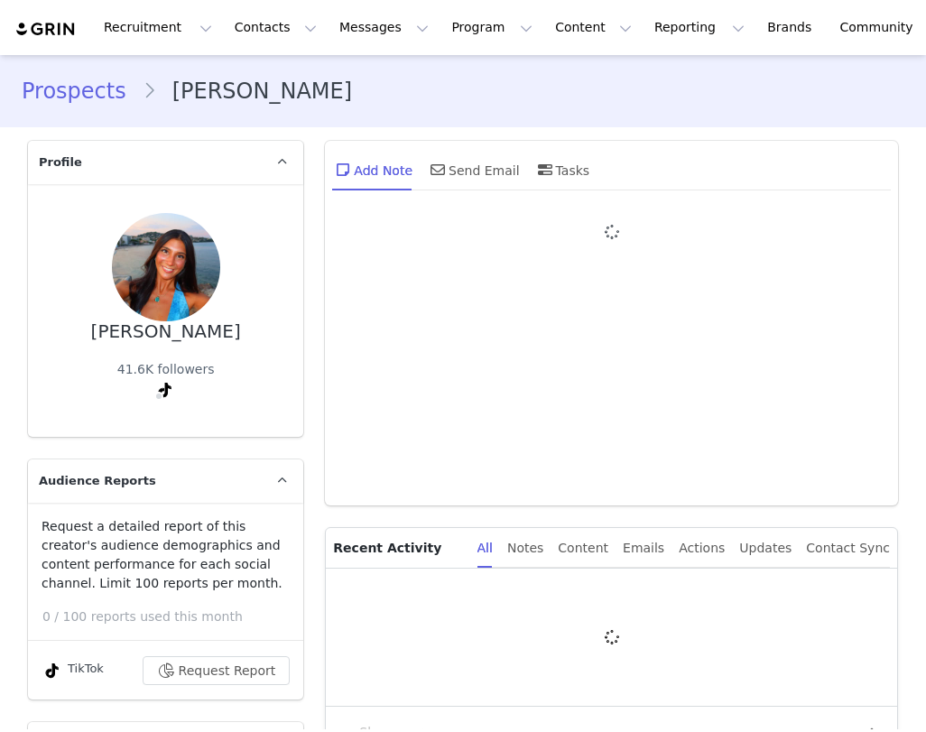
type input "+1 ([GEOGRAPHIC_DATA])"
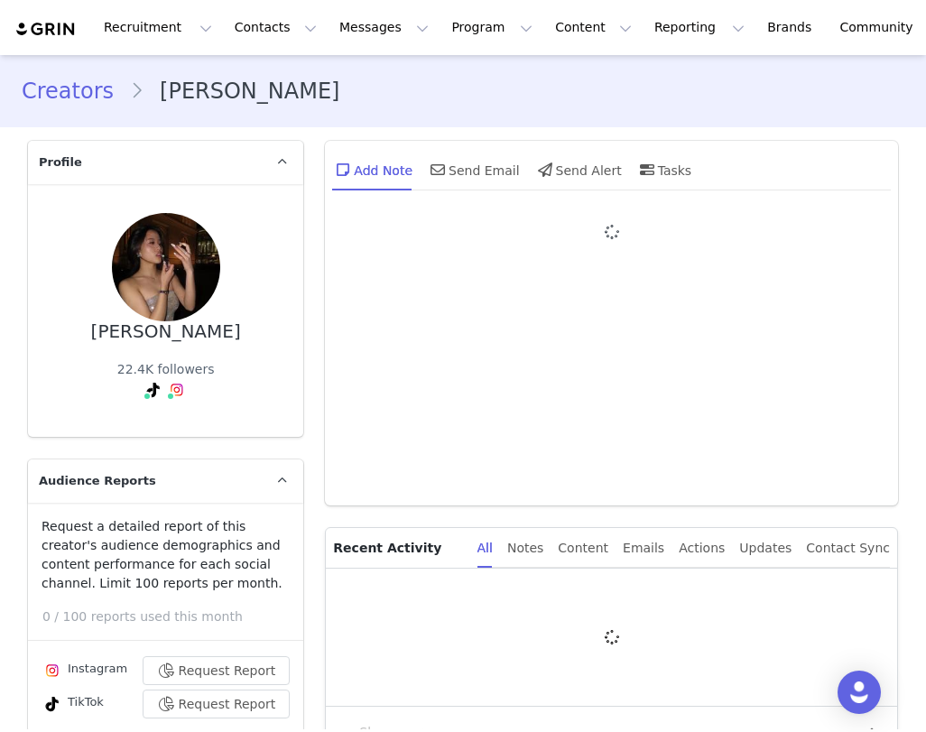
type input "+1 ([GEOGRAPHIC_DATA])"
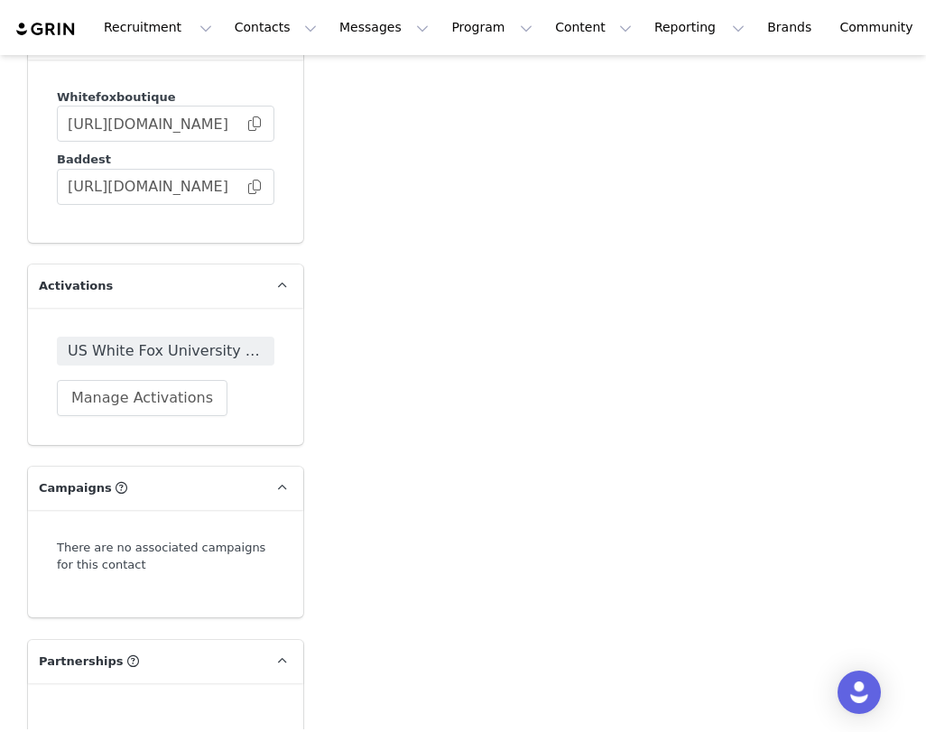
scroll to position [3558, 0]
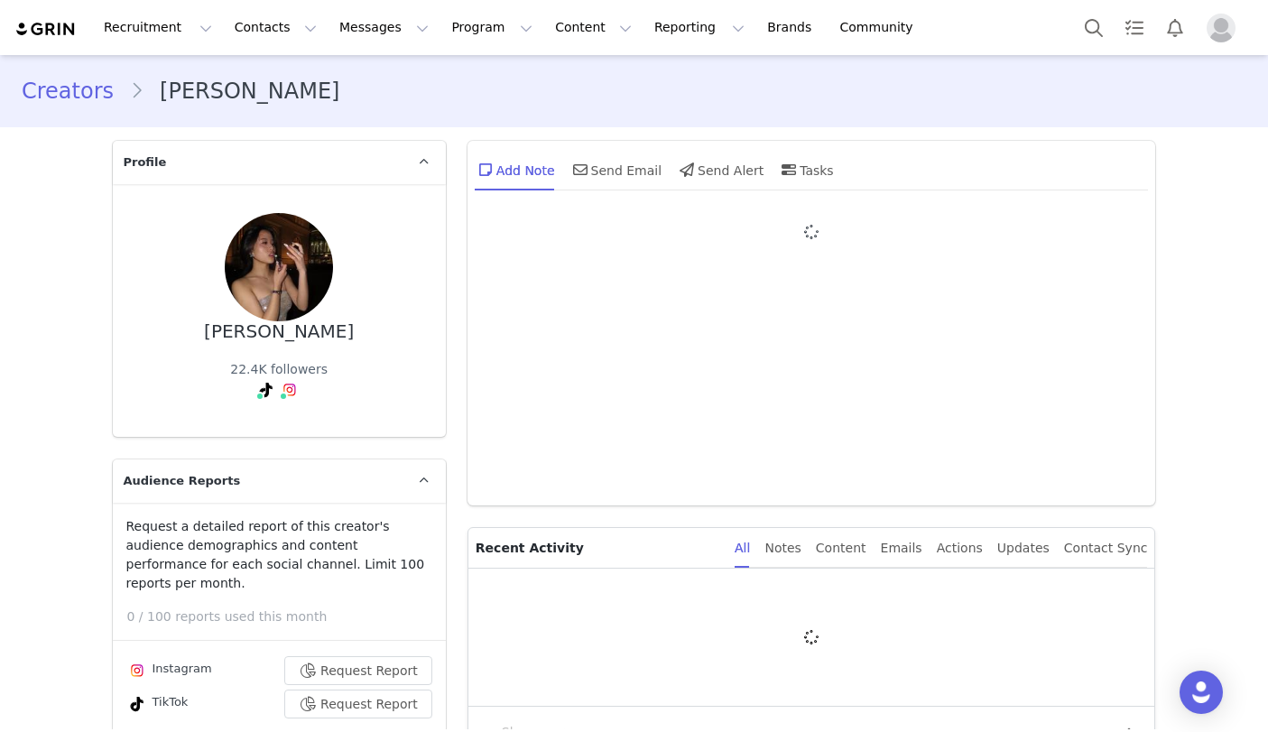
type input "+1 ([GEOGRAPHIC_DATA])"
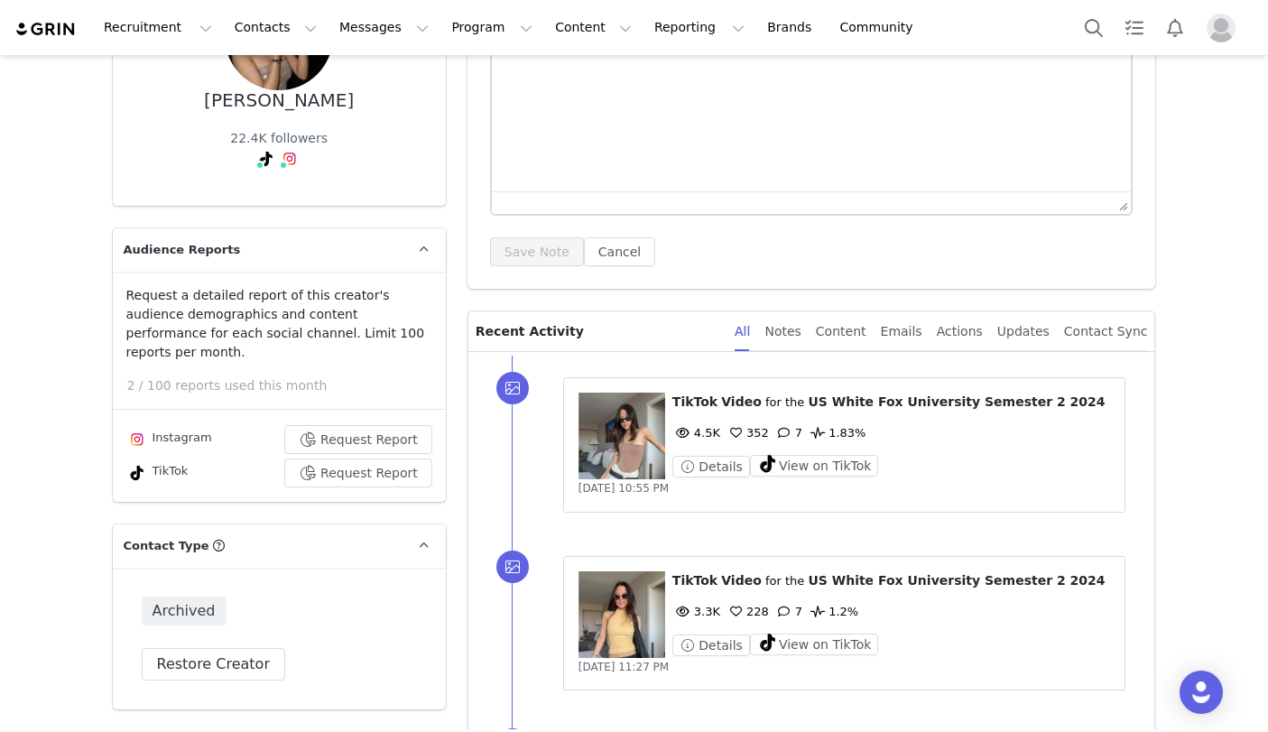
scroll to position [248, 0]
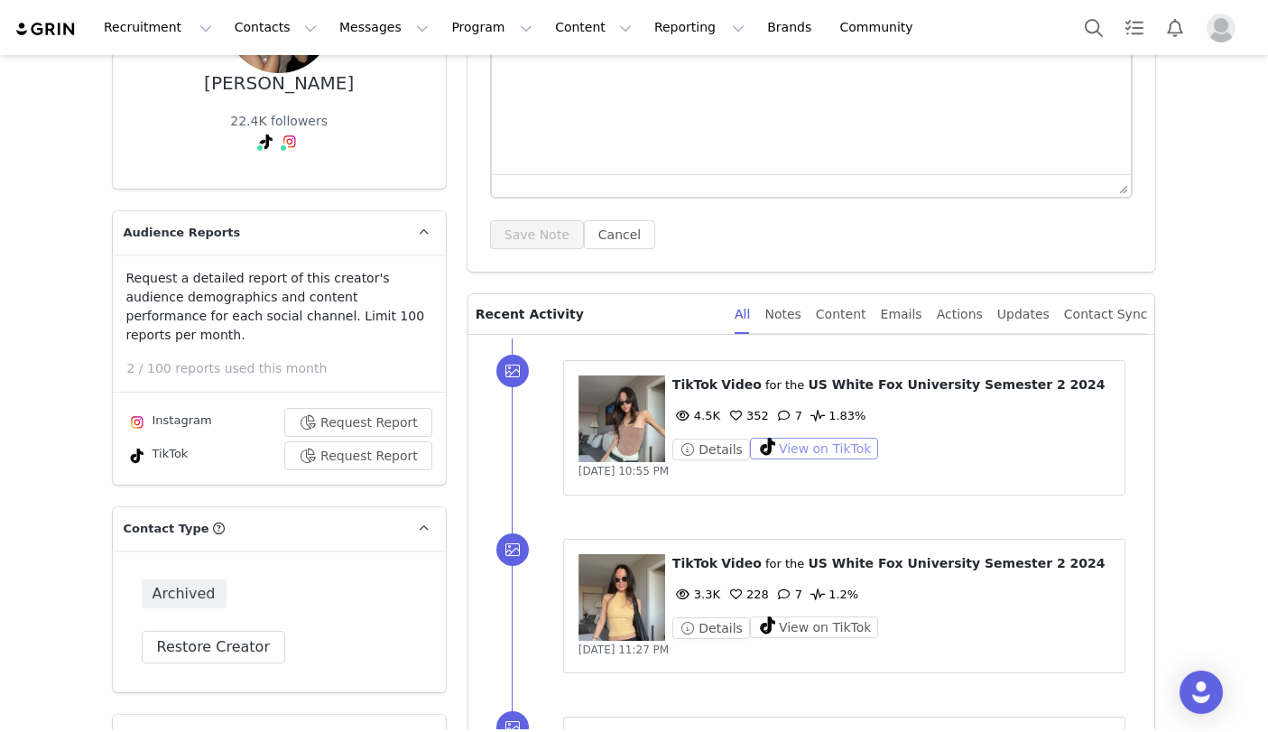
click at [795, 446] on button "View on TikTok" at bounding box center [814, 449] width 129 height 22
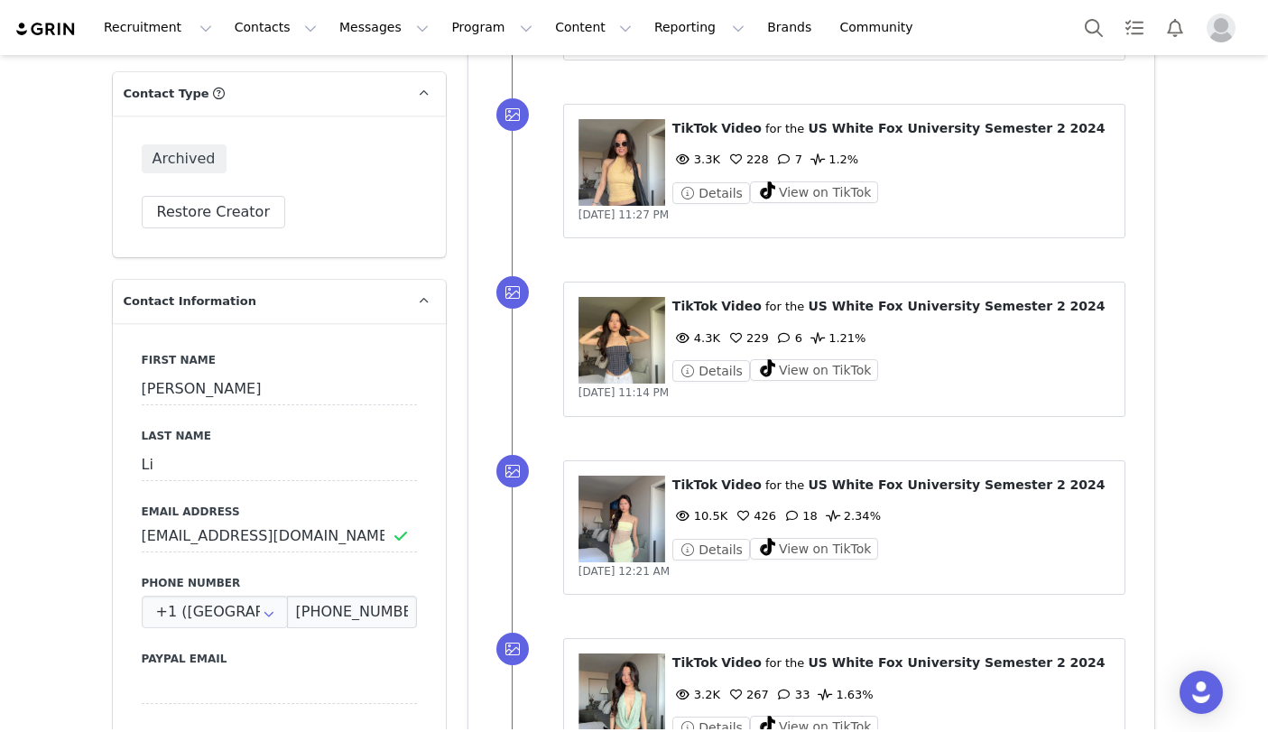
scroll to position [700, 0]
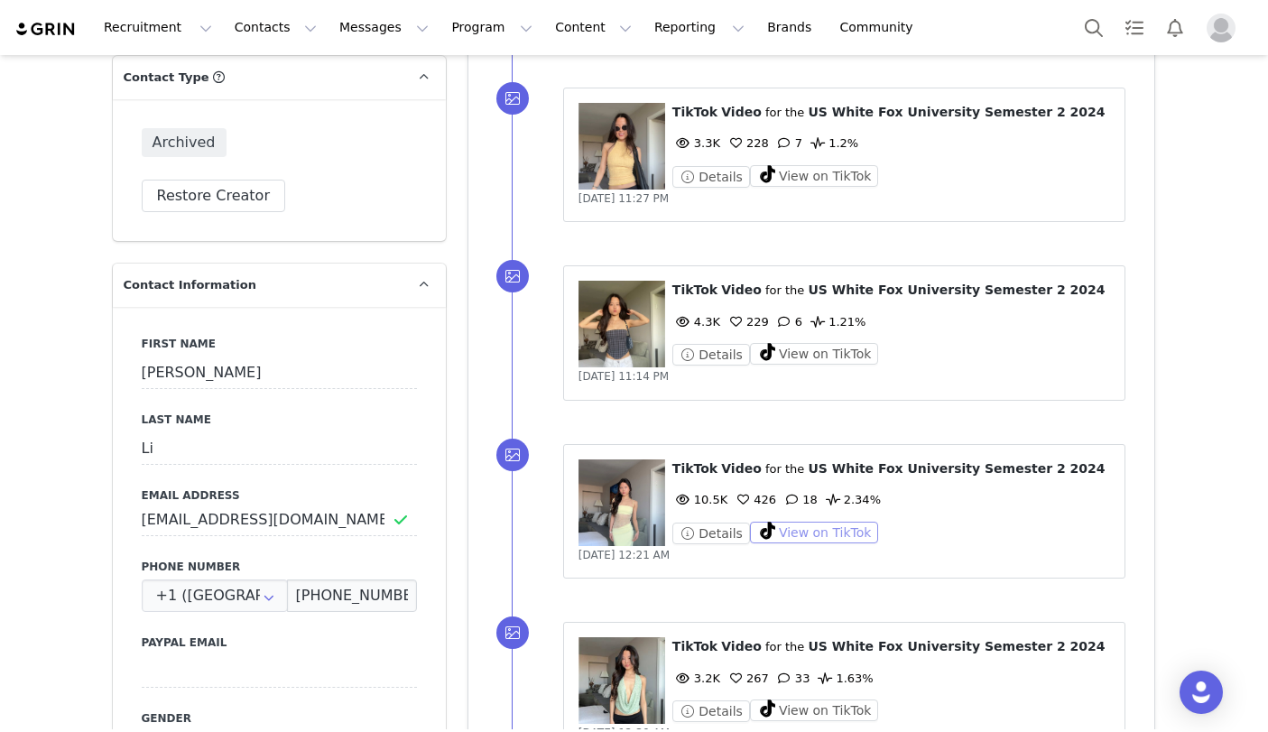
click at [783, 533] on button "View on TikTok" at bounding box center [814, 533] width 129 height 22
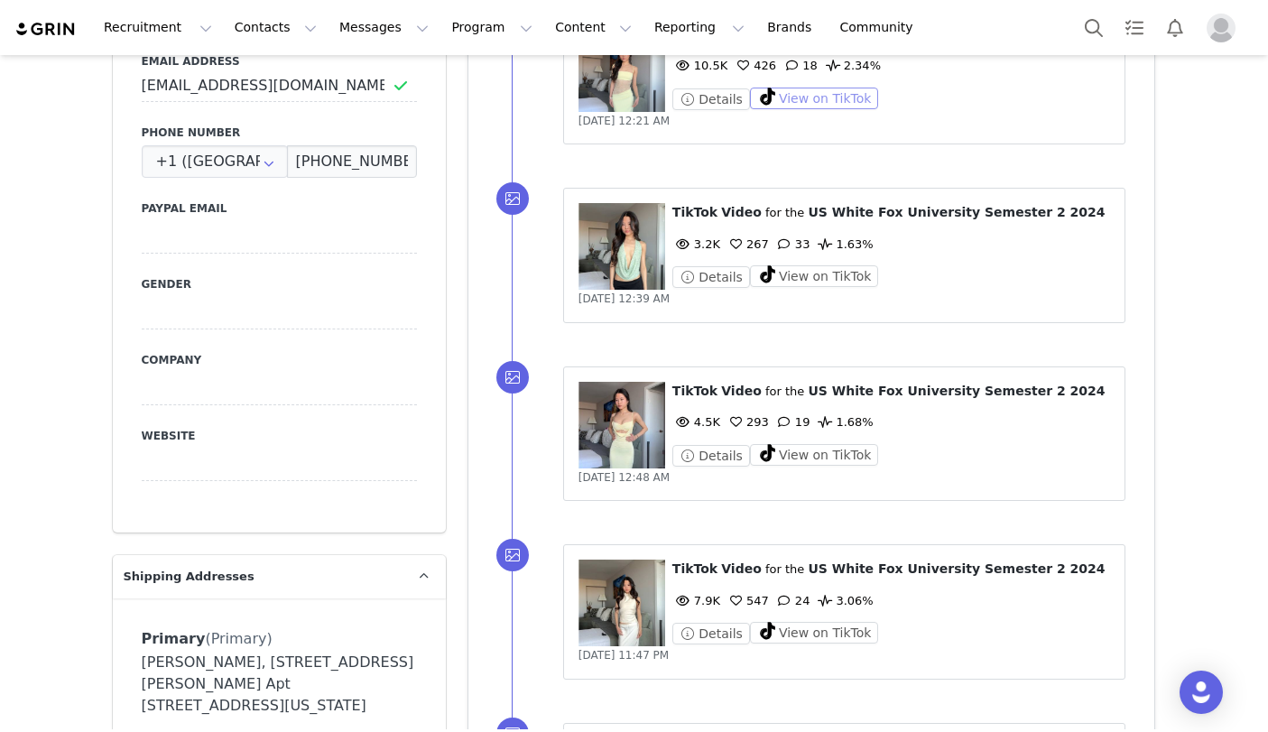
scroll to position [1133, 0]
click at [798, 453] on button "View on TikTok" at bounding box center [814, 456] width 129 height 22
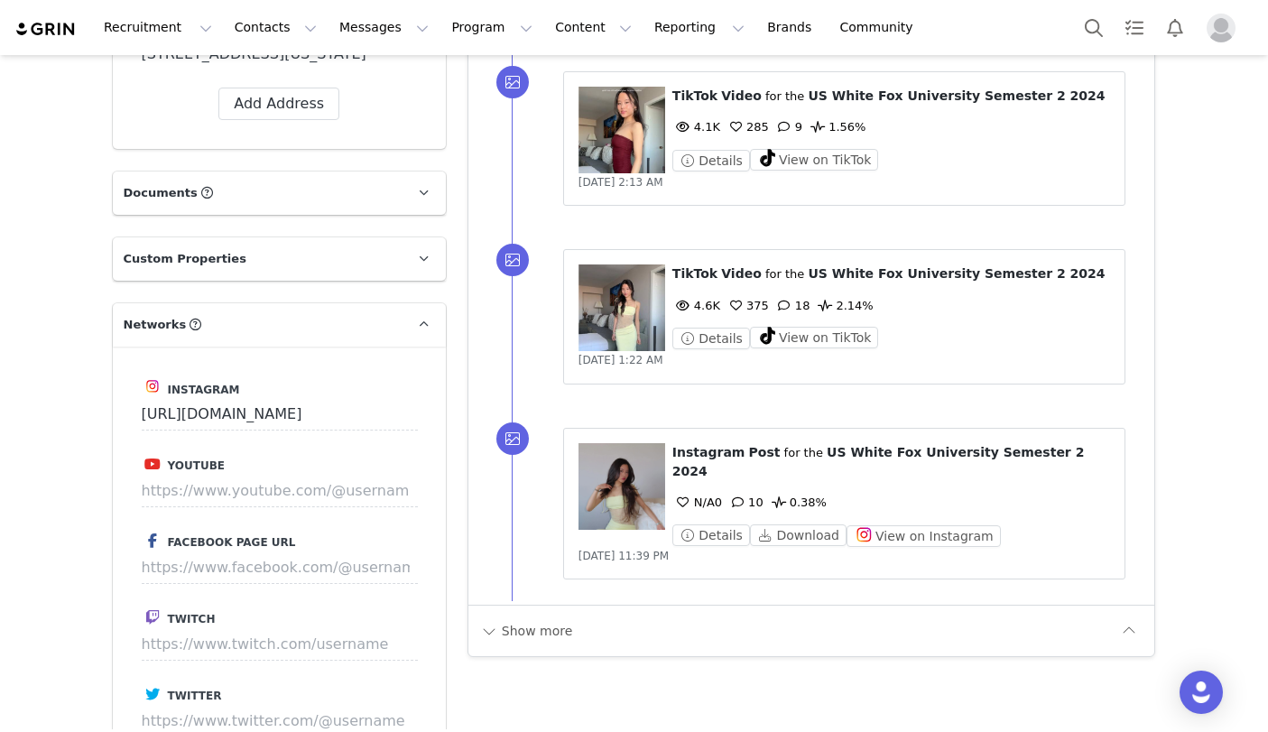
scroll to position [1784, 0]
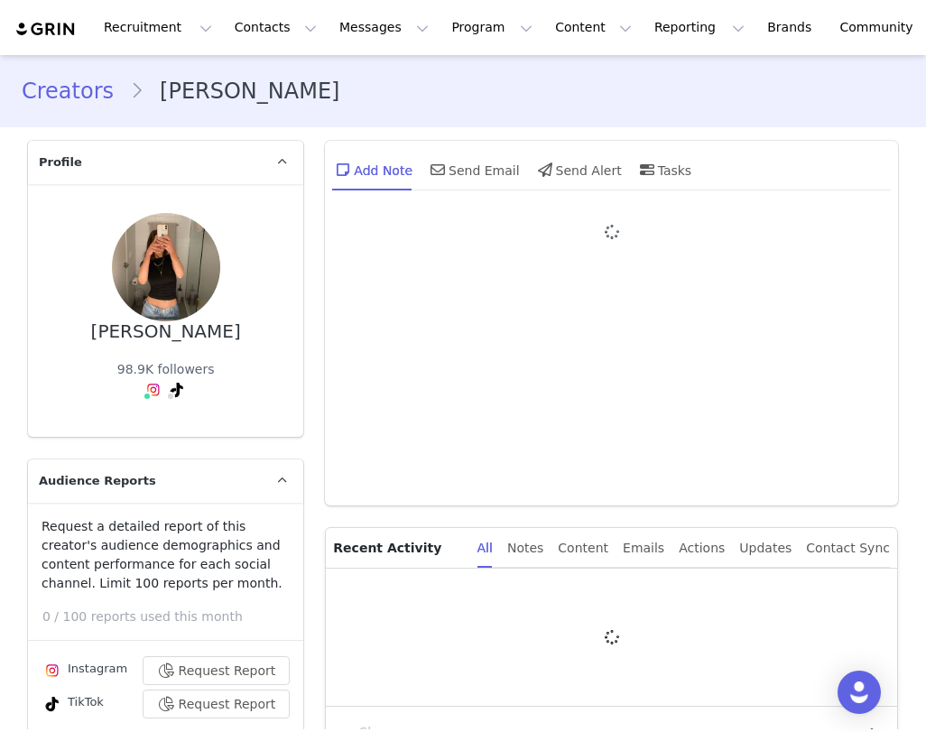
type input "+1 ([GEOGRAPHIC_DATA])"
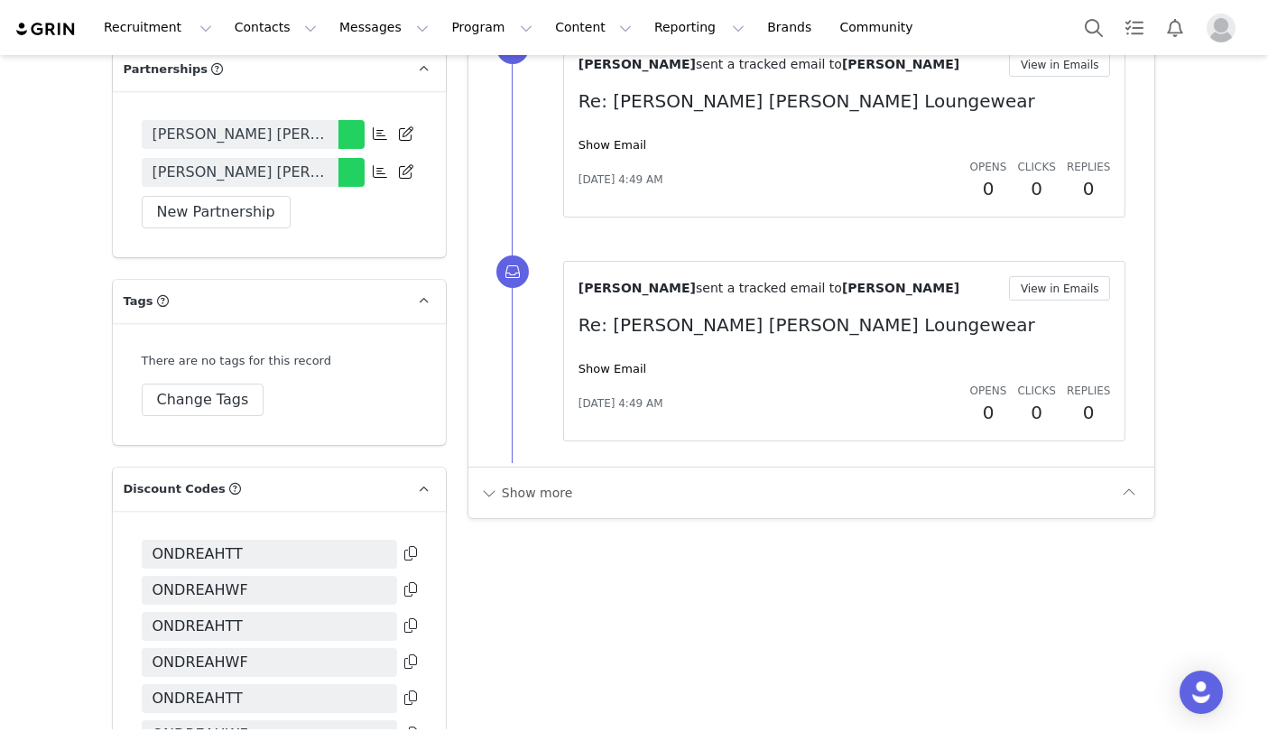
scroll to position [4261, 0]
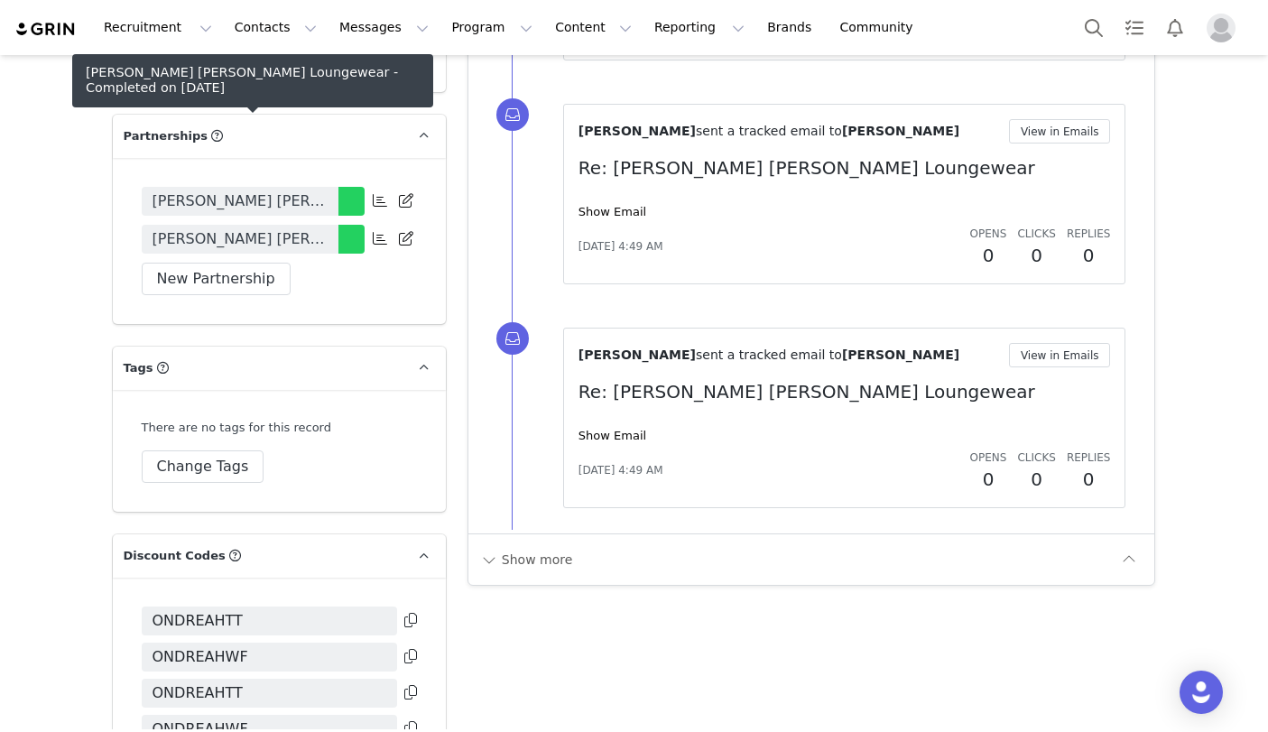
click at [332, 225] on link "Ondreah Kristof x White Fox Loungewear" at bounding box center [240, 239] width 197 height 29
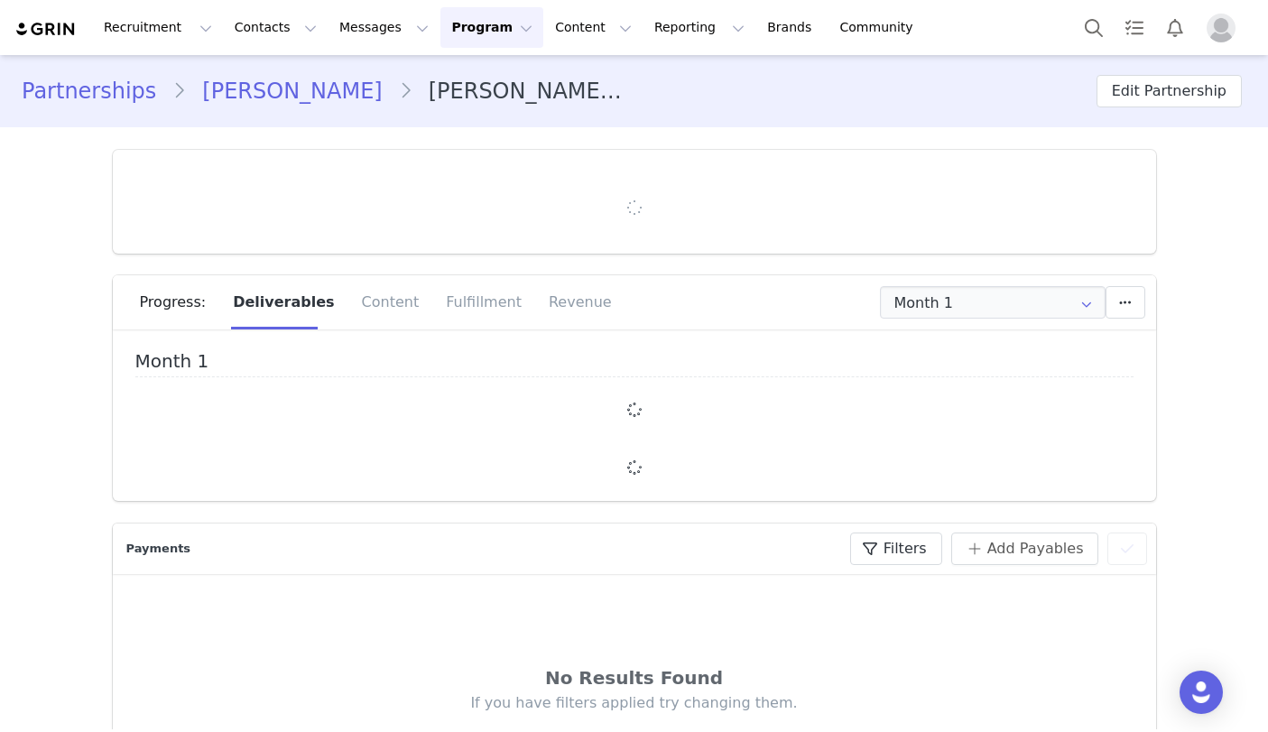
type input "+1 ([GEOGRAPHIC_DATA])"
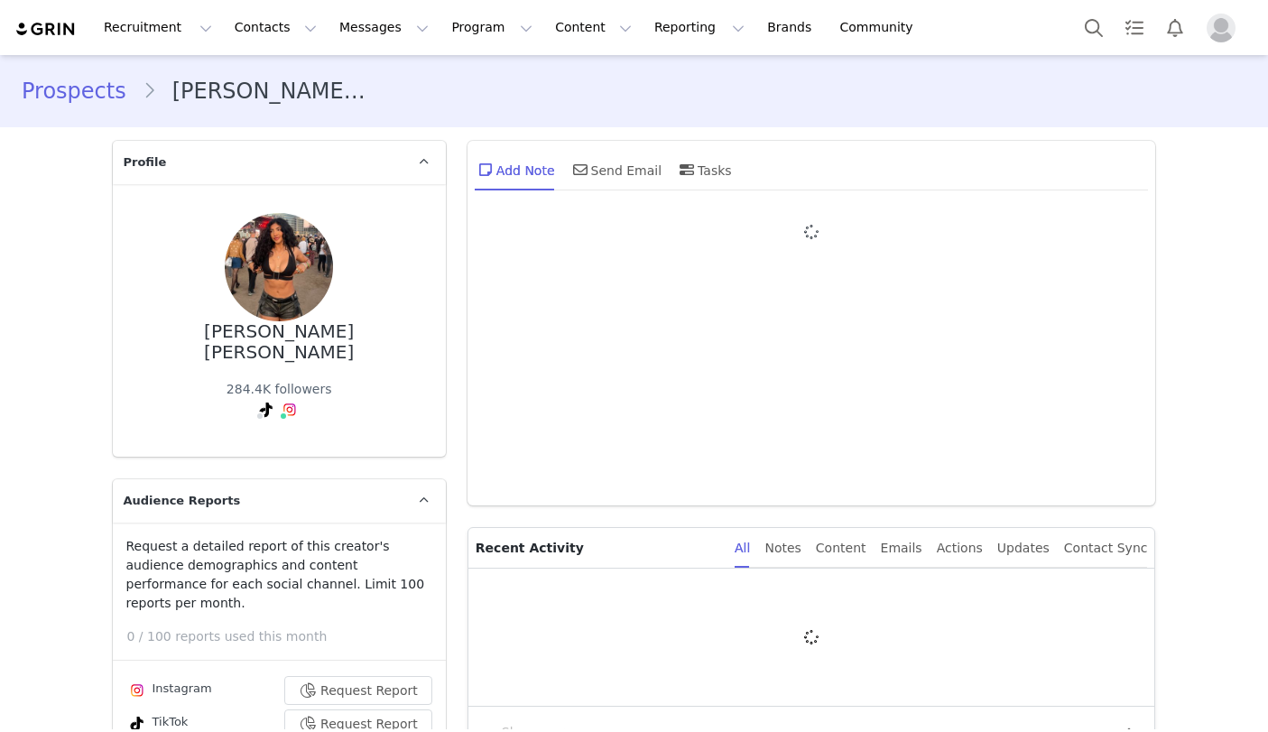
type input "+1 ([GEOGRAPHIC_DATA])"
